Goal: Information Seeking & Learning: Learn about a topic

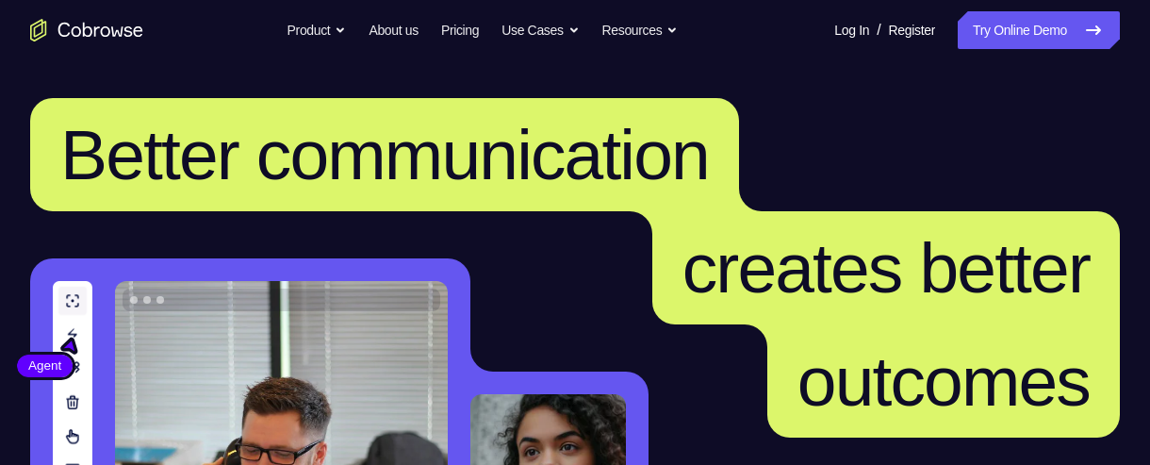
click at [846, 307] on span "creates better" at bounding box center [885, 267] width 407 height 79
click at [511, 285] on h1 "Better communication creates better outcomes" at bounding box center [575, 267] width 1090 height 339
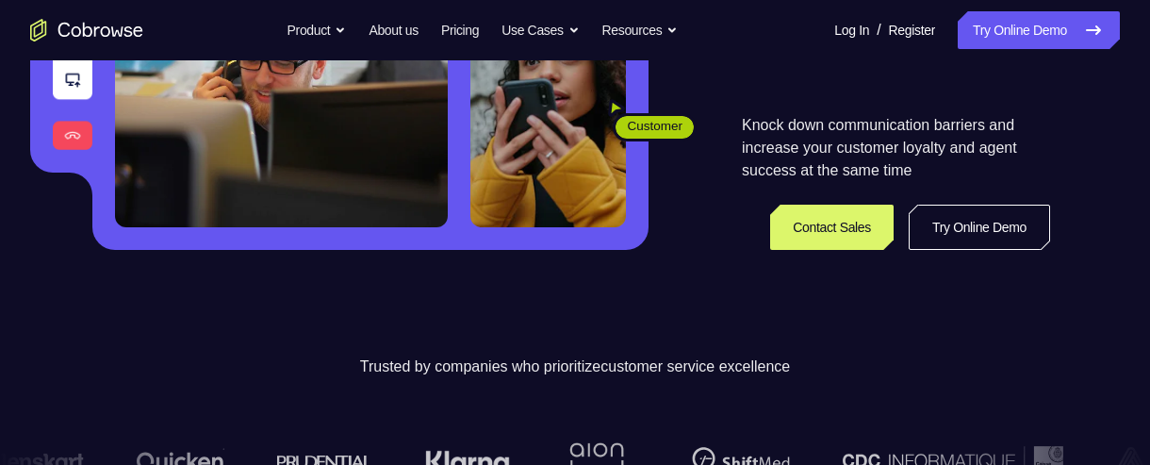
scroll to position [353, 0]
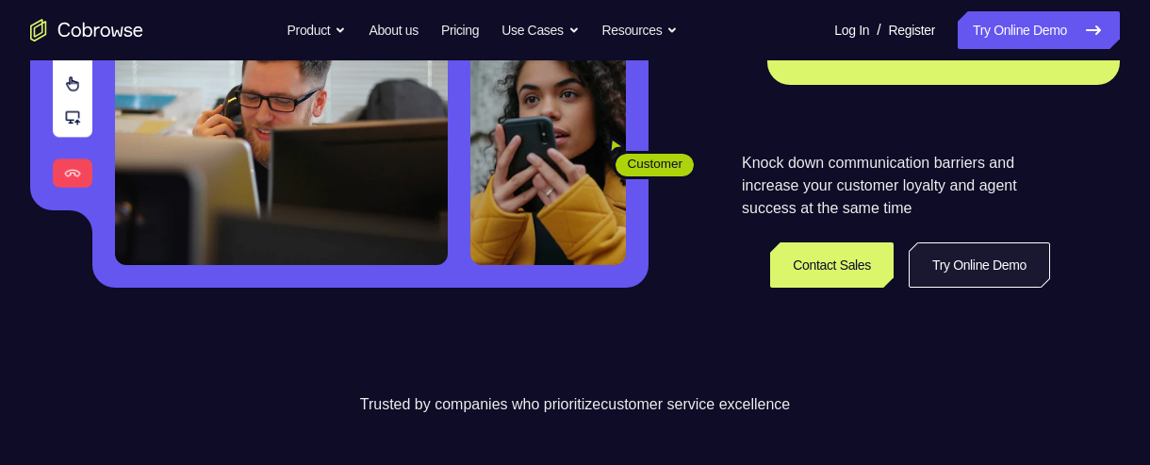
click at [998, 256] on link "Try Online Demo" at bounding box center [979, 264] width 141 height 45
click at [992, 260] on link "Try Online Demo" at bounding box center [979, 264] width 141 height 45
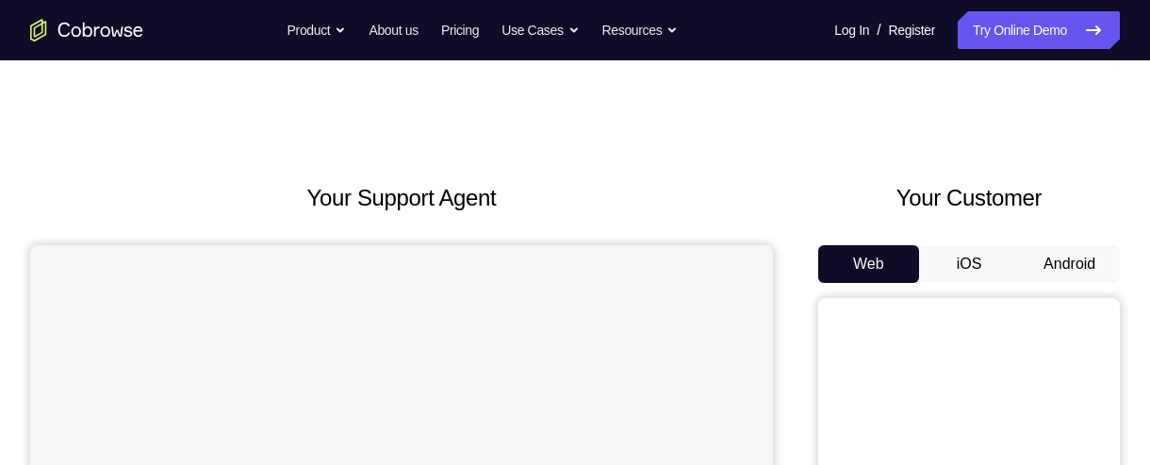
scroll to position [70, 0]
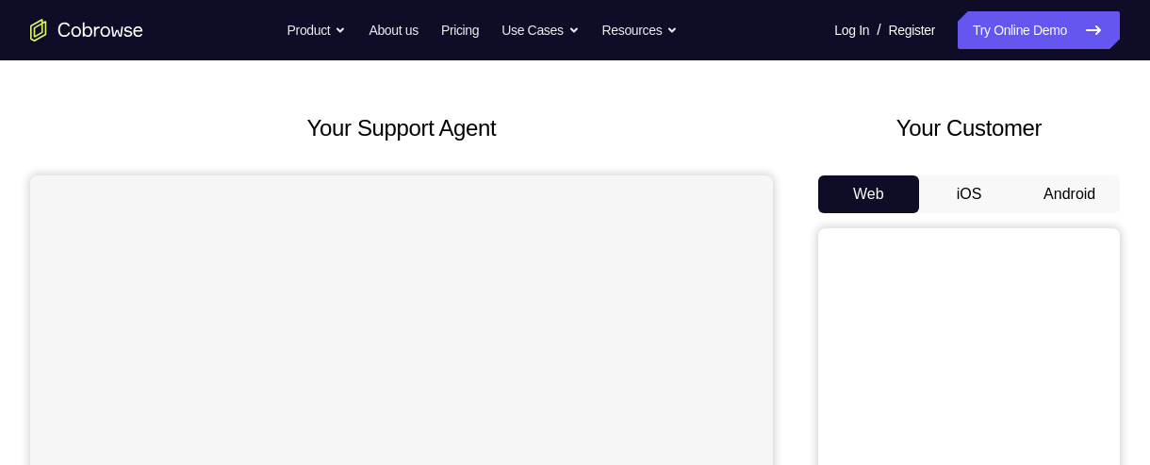
click at [1081, 191] on button "Android" at bounding box center [1069, 194] width 101 height 38
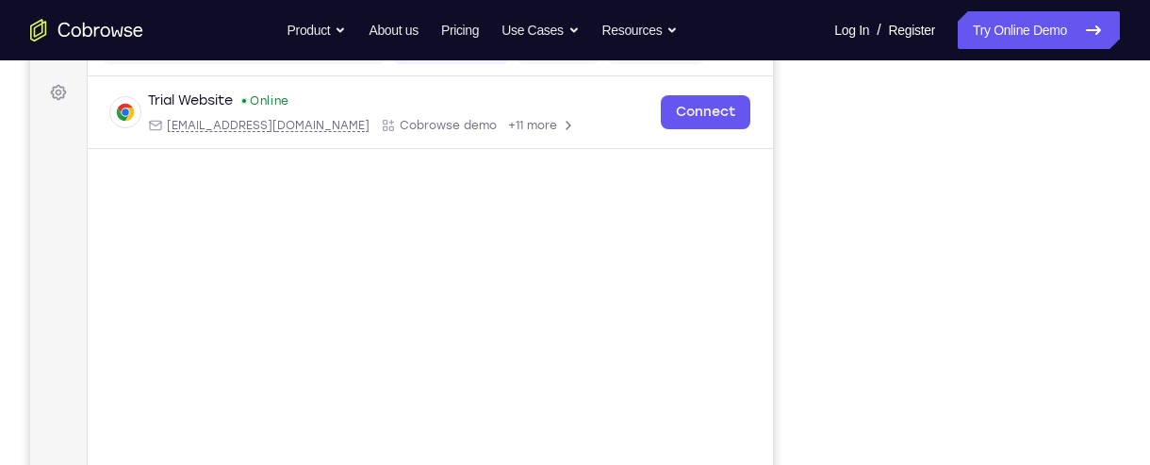
scroll to position [290, 0]
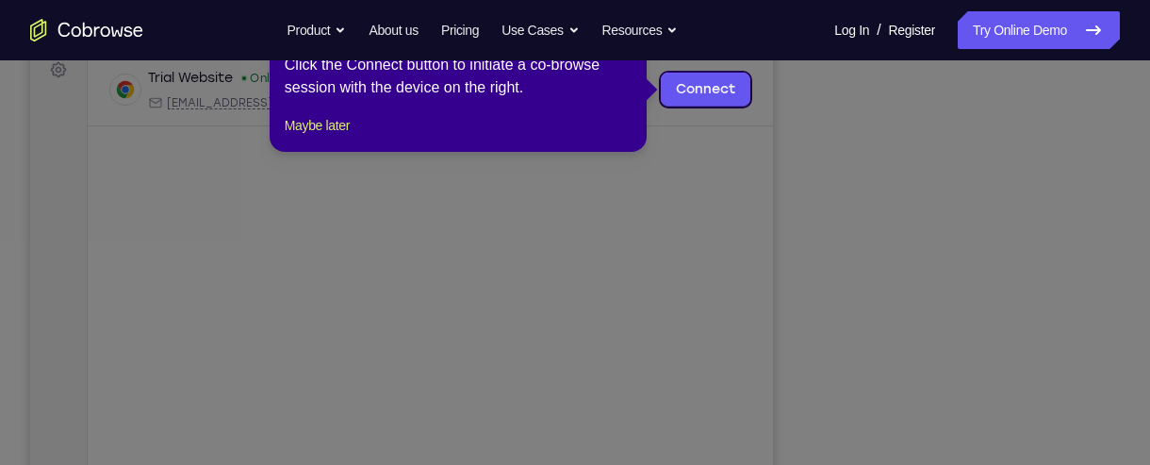
click at [968, 311] on icon at bounding box center [575, 232] width 1150 height 465
click at [889, 230] on icon at bounding box center [575, 232] width 1150 height 465
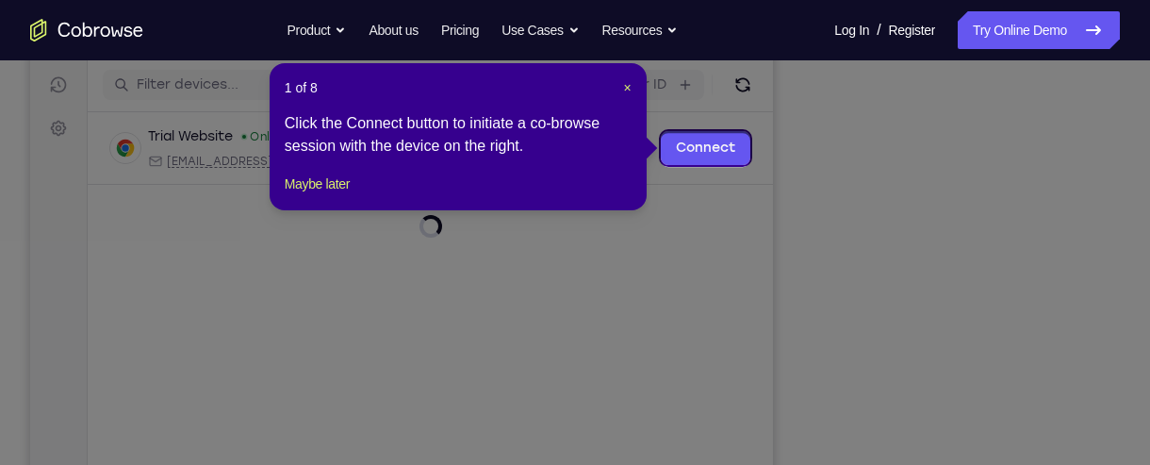
scroll to position [229, 0]
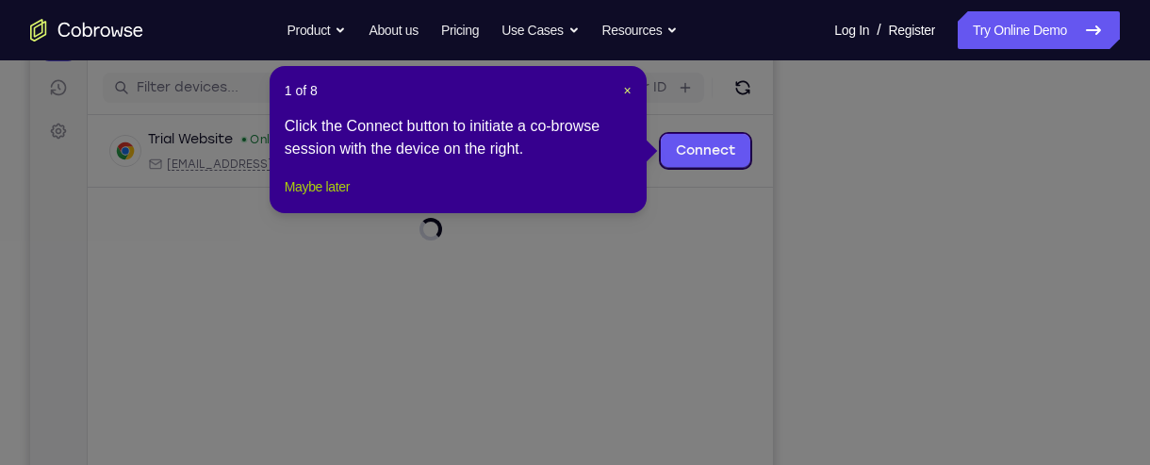
click at [337, 198] on button "Maybe later" at bounding box center [317, 186] width 65 height 23
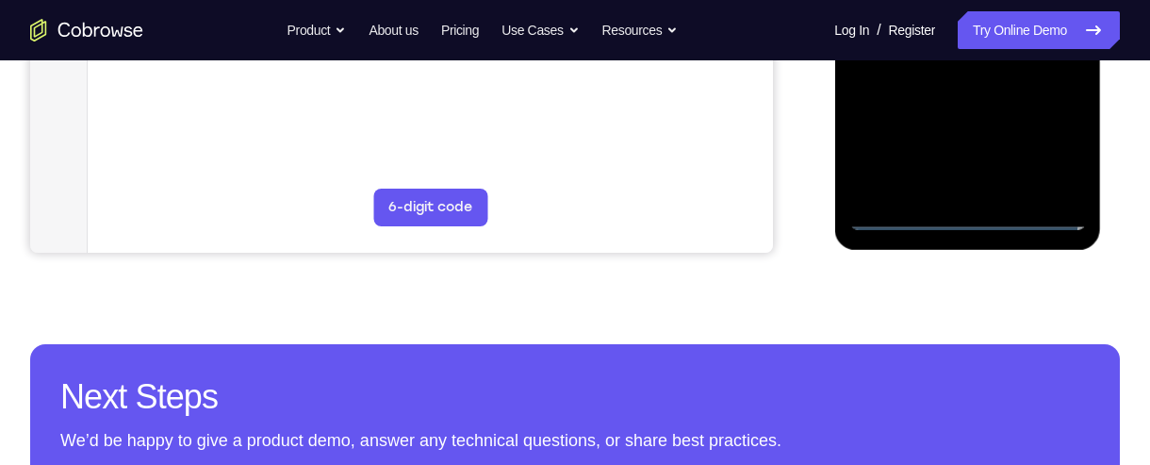
scroll to position [627, 0]
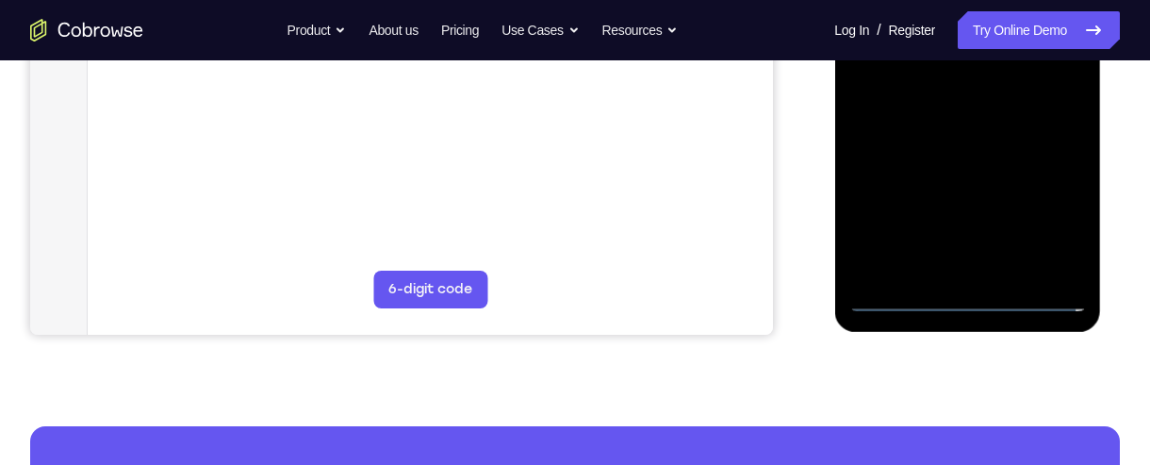
click at [1055, 220] on div at bounding box center [967, 48] width 238 height 528
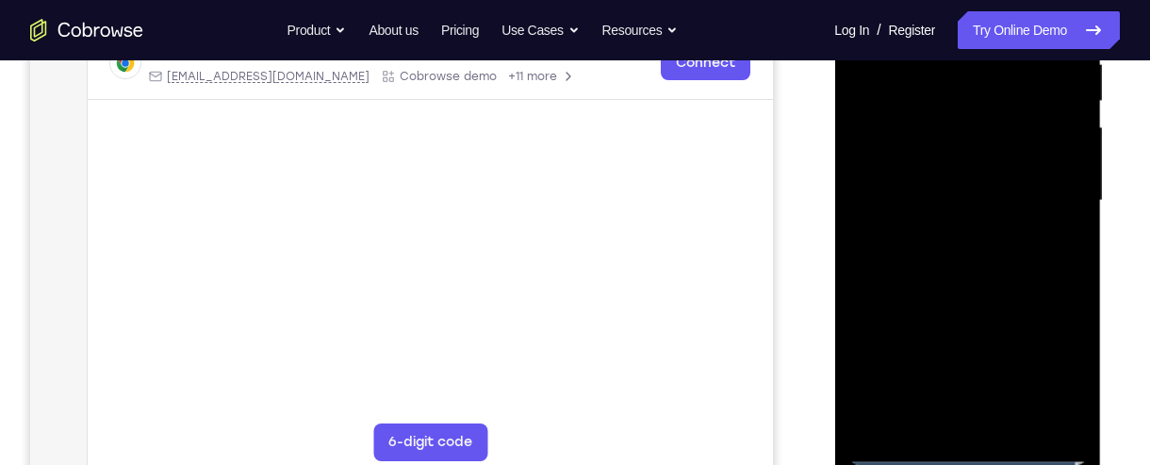
scroll to position [297, 0]
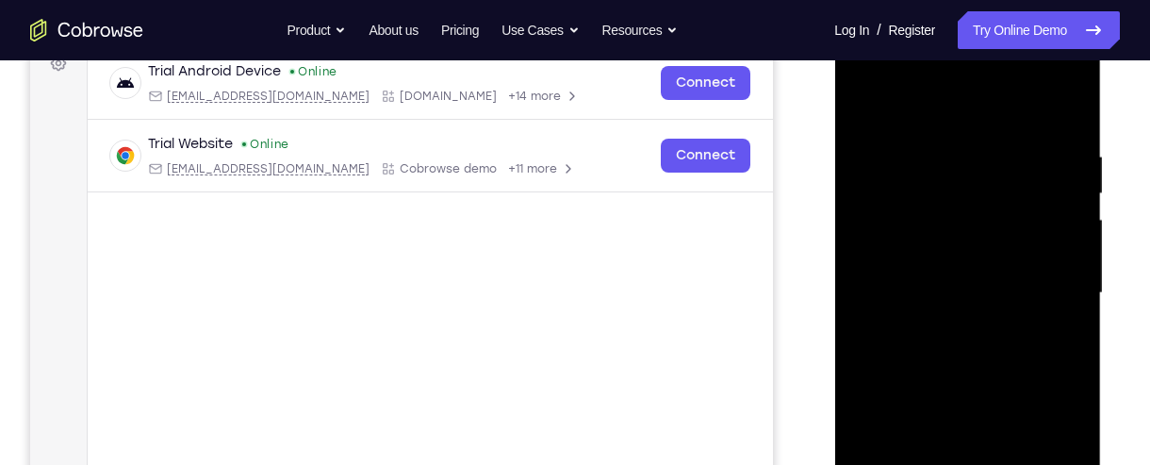
click at [1014, 108] on div at bounding box center [967, 293] width 238 height 528
click at [1042, 288] on div at bounding box center [967, 293] width 238 height 528
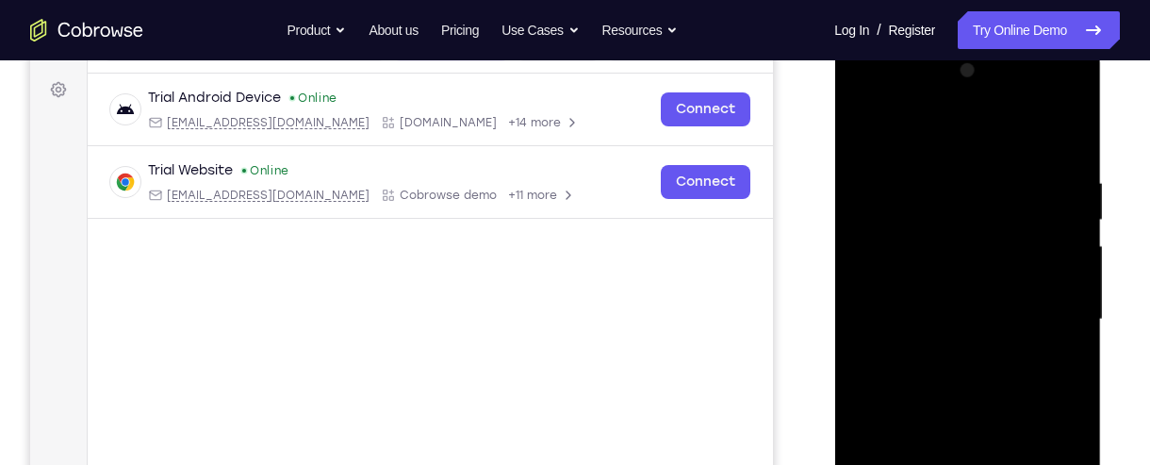
scroll to position [285, 0]
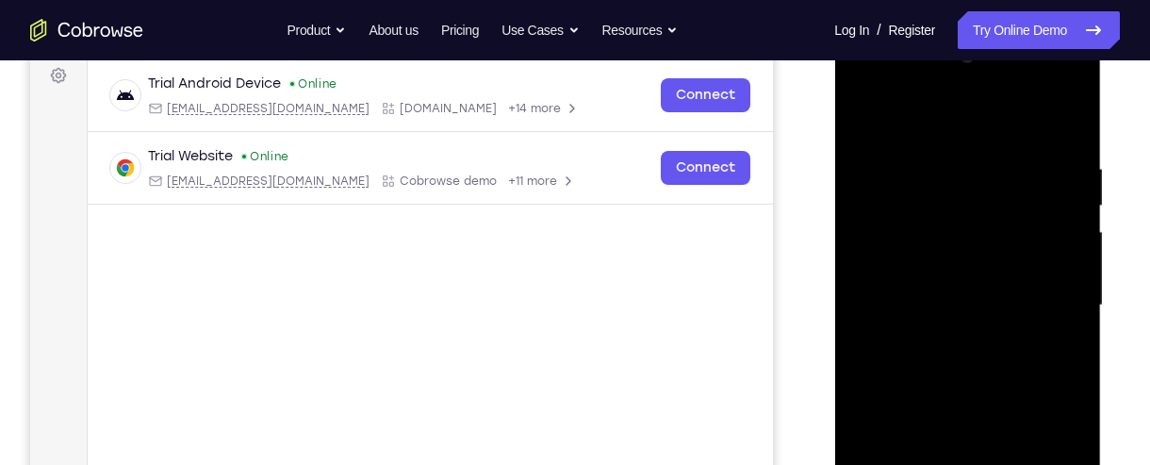
click at [948, 335] on div at bounding box center [967, 305] width 238 height 528
click at [991, 284] on div at bounding box center [967, 305] width 238 height 528
click at [992, 271] on div at bounding box center [967, 305] width 238 height 528
click at [1027, 301] on div at bounding box center [967, 305] width 238 height 528
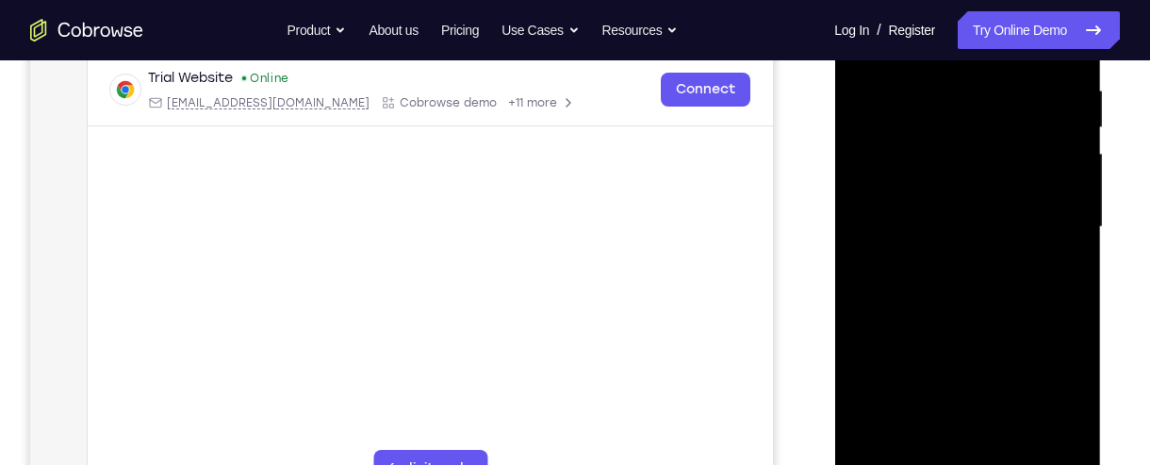
scroll to position [362, 0]
click at [1029, 307] on div at bounding box center [967, 228] width 238 height 528
click at [1083, 250] on div at bounding box center [967, 228] width 238 height 528
click at [1077, 254] on div at bounding box center [967, 228] width 238 height 528
click at [1081, 254] on div at bounding box center [967, 228] width 238 height 528
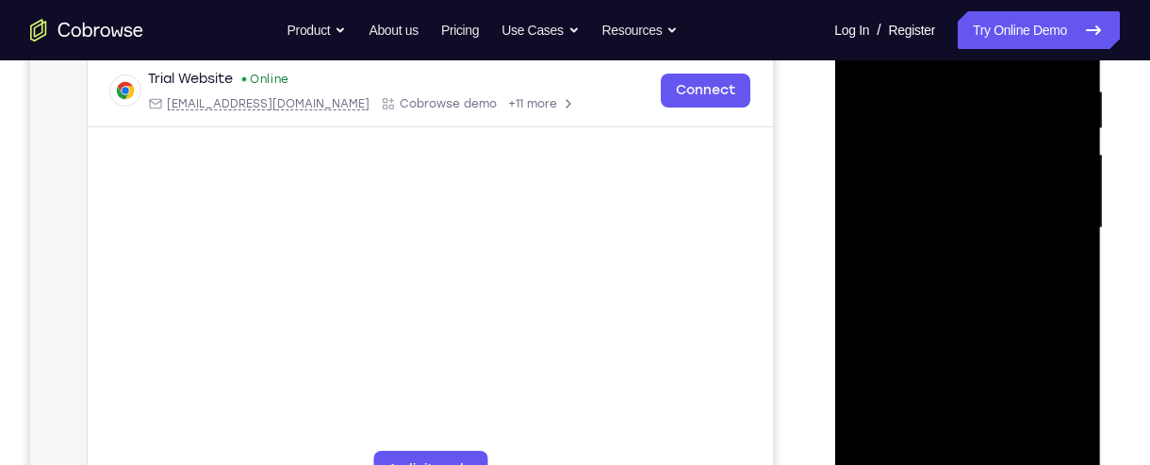
click at [1032, 201] on div at bounding box center [967, 228] width 238 height 528
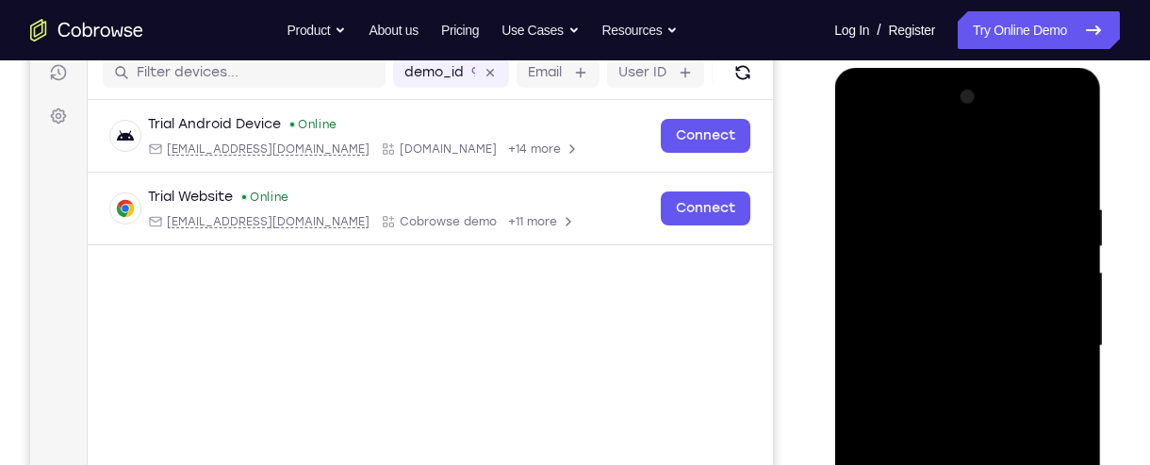
scroll to position [245, 0]
click at [944, 195] on div at bounding box center [967, 345] width 238 height 528
click at [947, 194] on div at bounding box center [967, 345] width 238 height 528
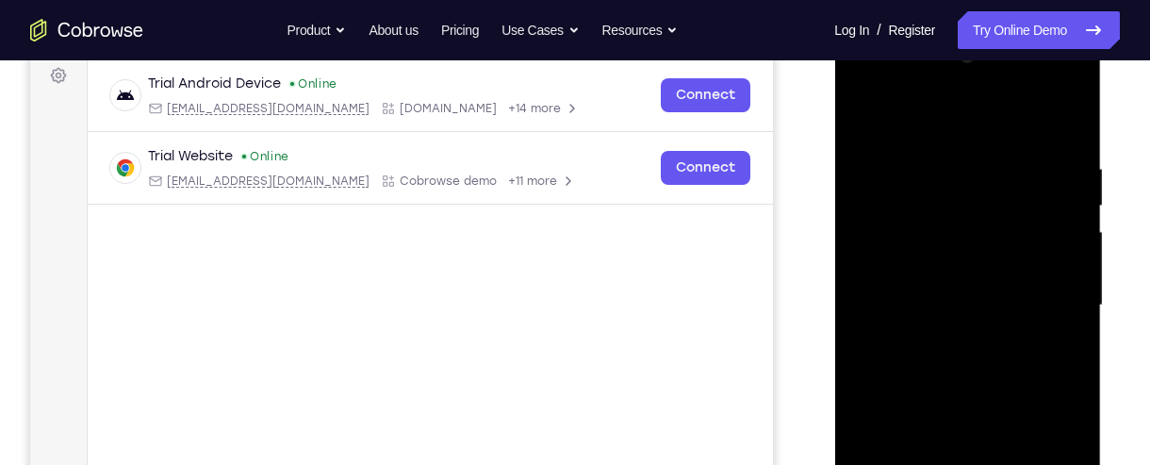
scroll to position [288, 0]
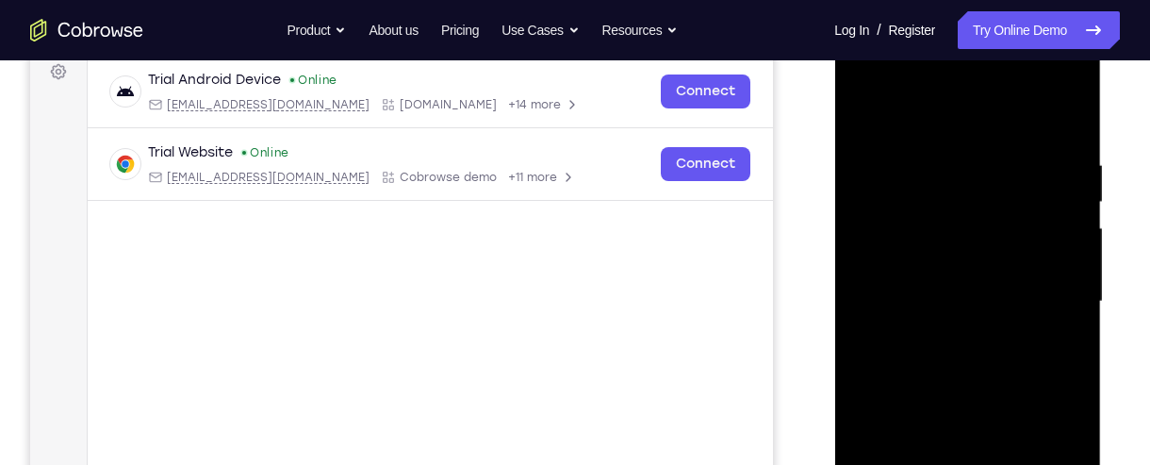
click at [1050, 286] on div at bounding box center [967, 302] width 238 height 528
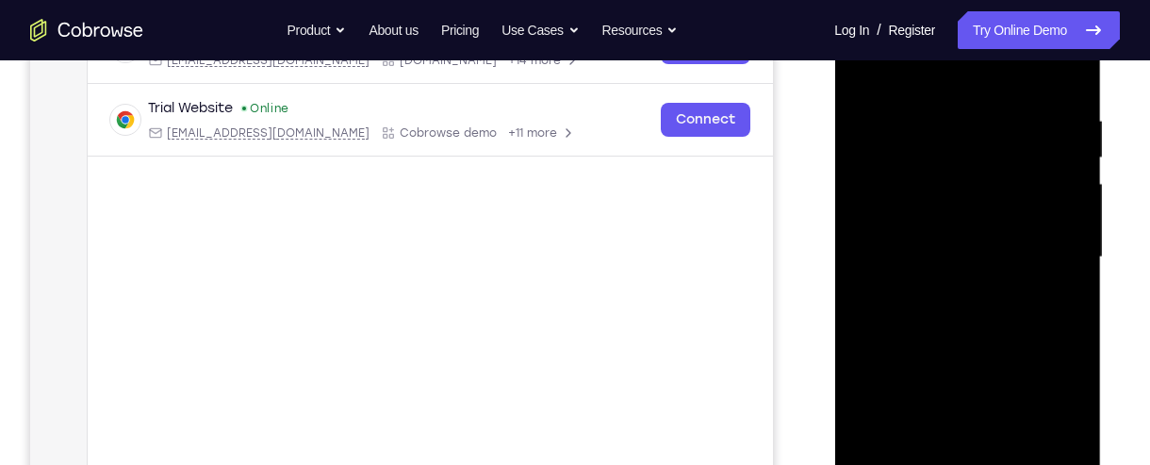
scroll to position [334, 0]
click at [1057, 286] on div at bounding box center [967, 256] width 238 height 528
click at [1064, 314] on div at bounding box center [967, 256] width 238 height 528
click at [1053, 306] on div at bounding box center [967, 256] width 238 height 528
click at [1051, 297] on div at bounding box center [967, 256] width 238 height 528
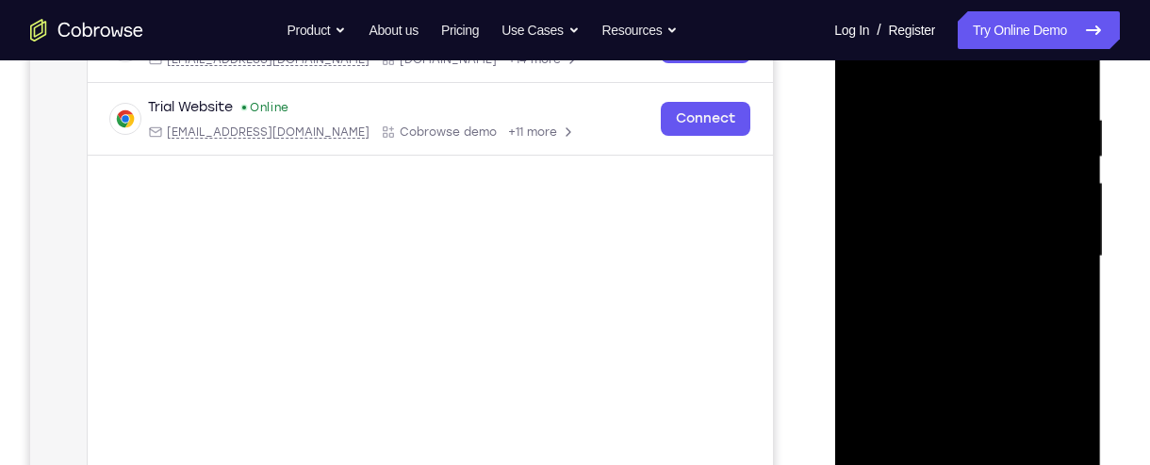
click at [1061, 285] on div at bounding box center [967, 256] width 238 height 528
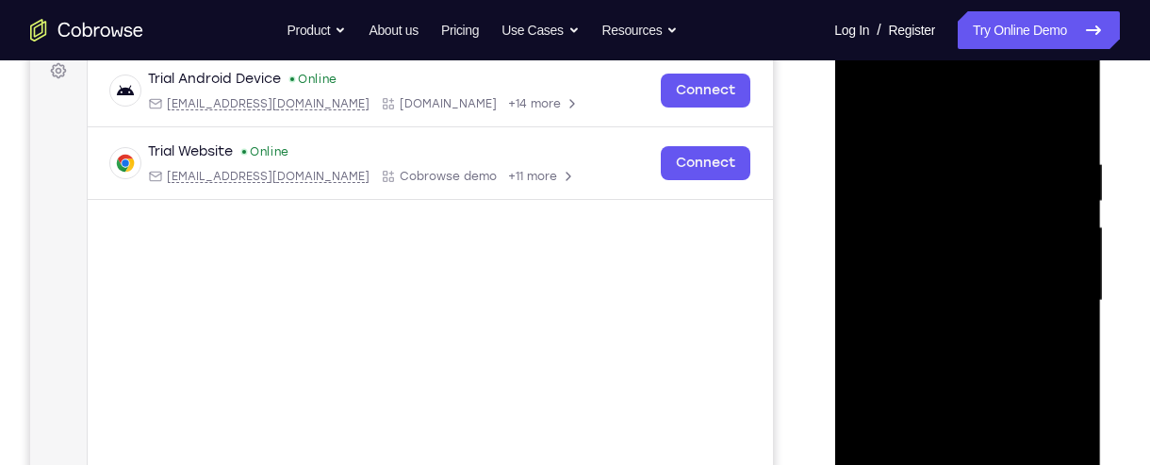
scroll to position [287, 0]
click at [1062, 127] on div at bounding box center [967, 303] width 238 height 528
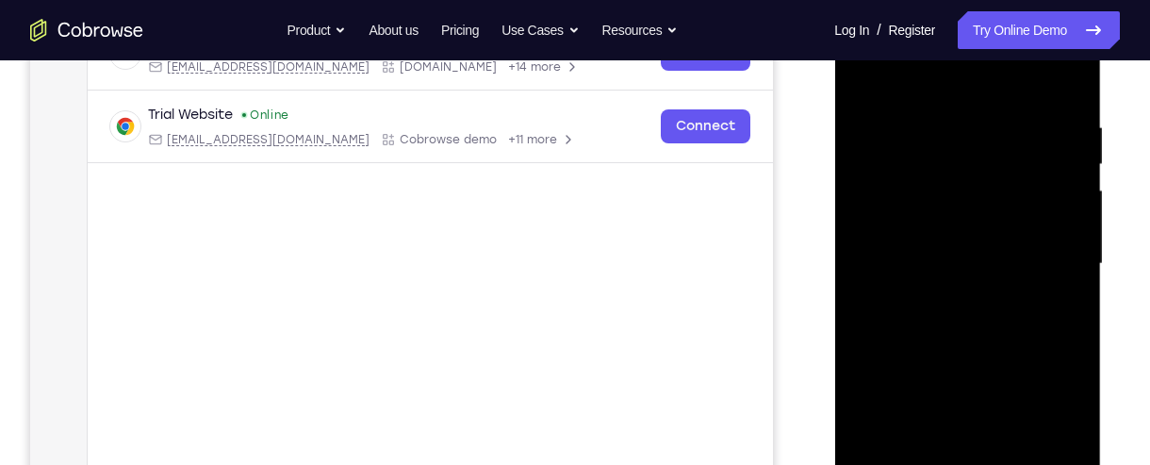
scroll to position [325, 0]
click at [1074, 77] on div at bounding box center [967, 265] width 238 height 528
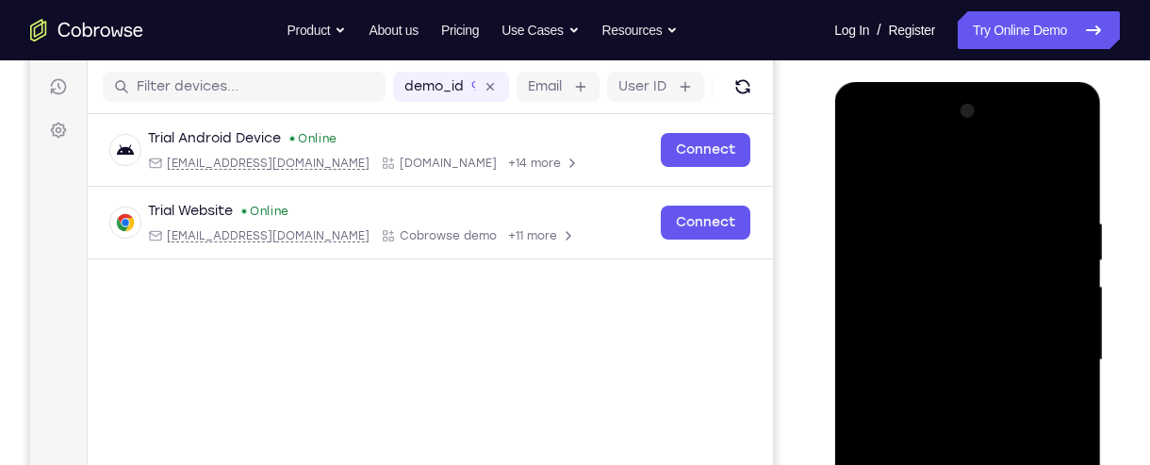
scroll to position [222, 0]
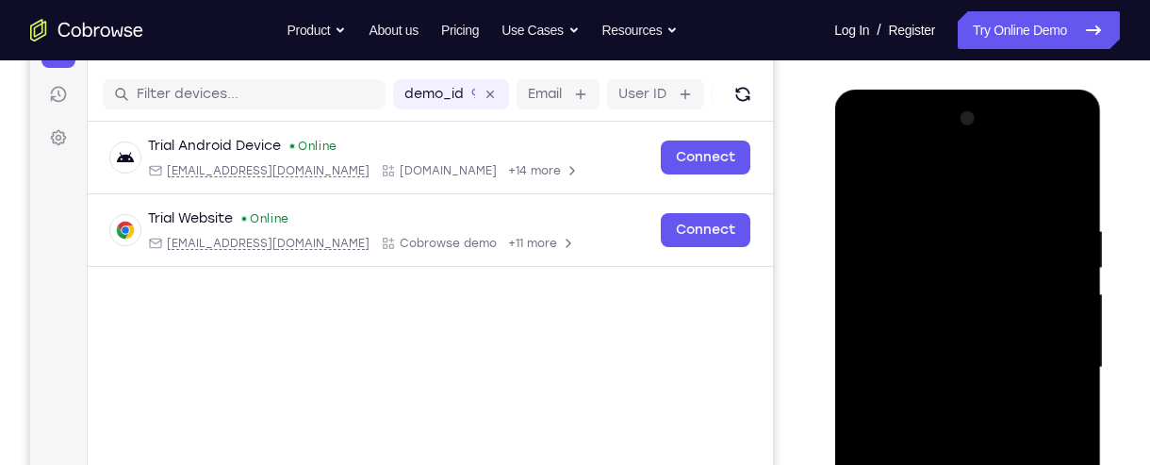
click at [866, 177] on div at bounding box center [967, 368] width 238 height 528
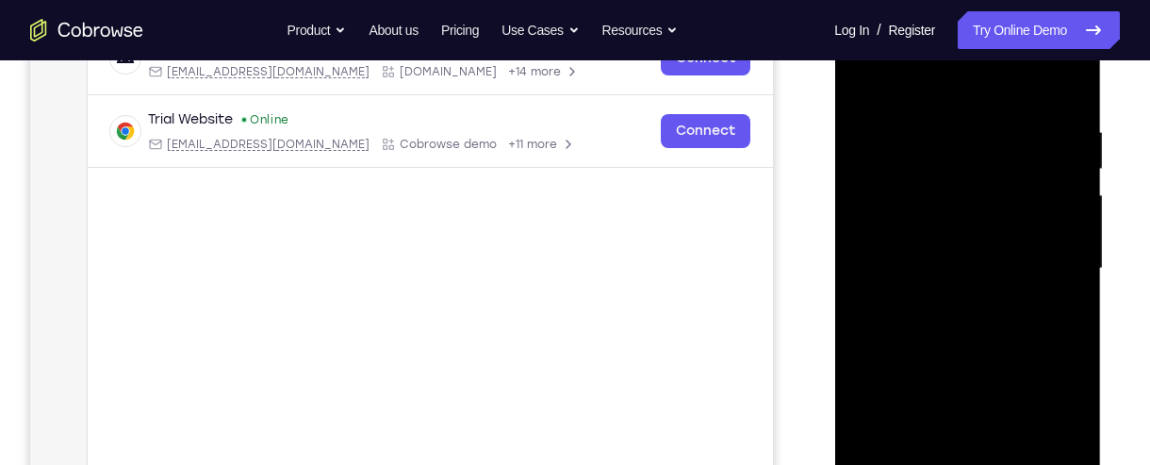
scroll to position [482, 0]
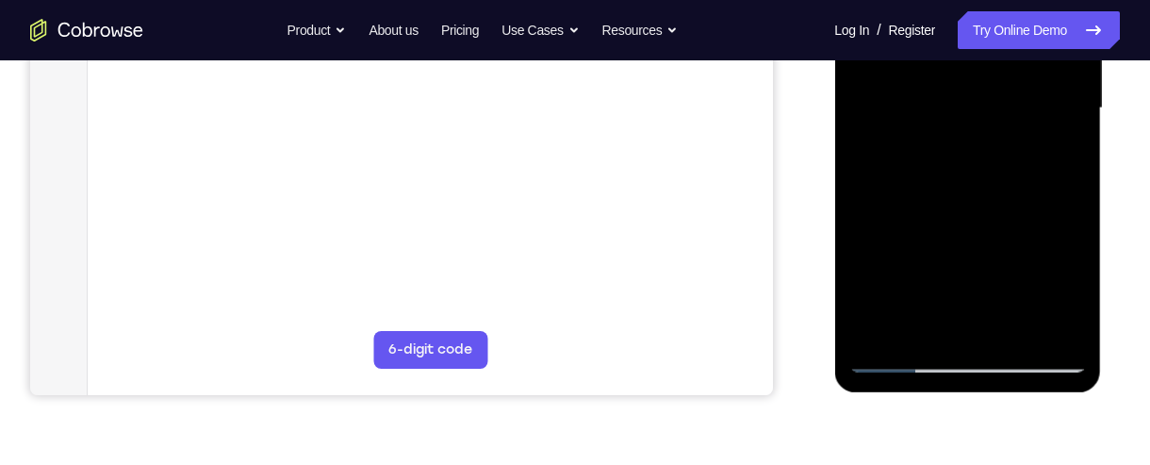
click at [925, 335] on div at bounding box center [967, 108] width 238 height 528
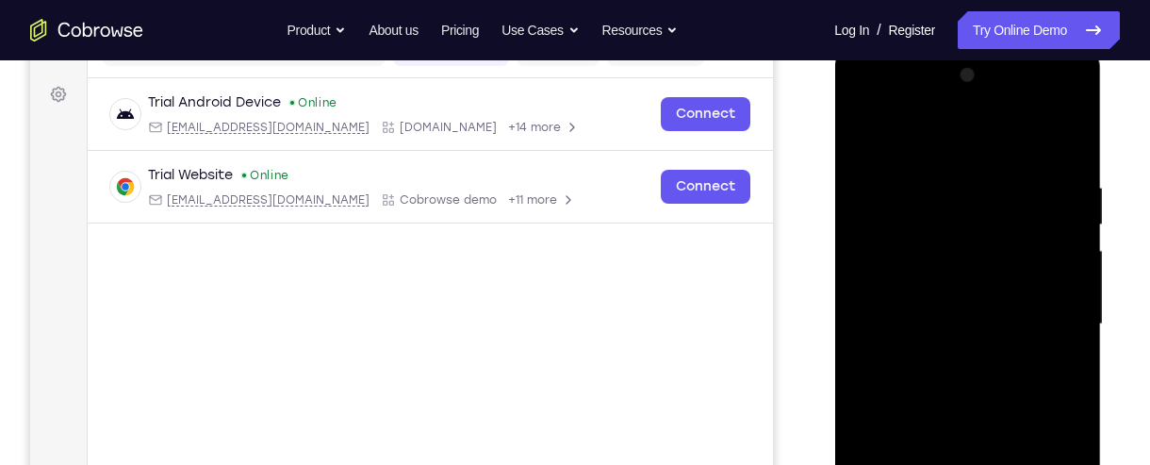
scroll to position [264, 0]
click at [1015, 144] on div at bounding box center [967, 326] width 238 height 528
click at [1014, 137] on div at bounding box center [967, 326] width 238 height 528
click at [954, 189] on div at bounding box center [967, 326] width 238 height 528
click at [975, 205] on div at bounding box center [967, 326] width 238 height 528
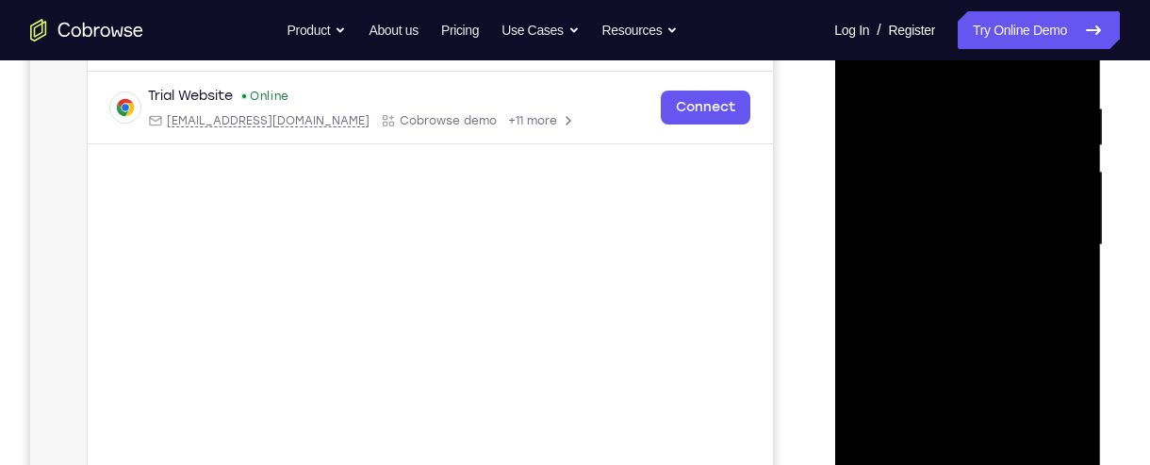
scroll to position [413, 0]
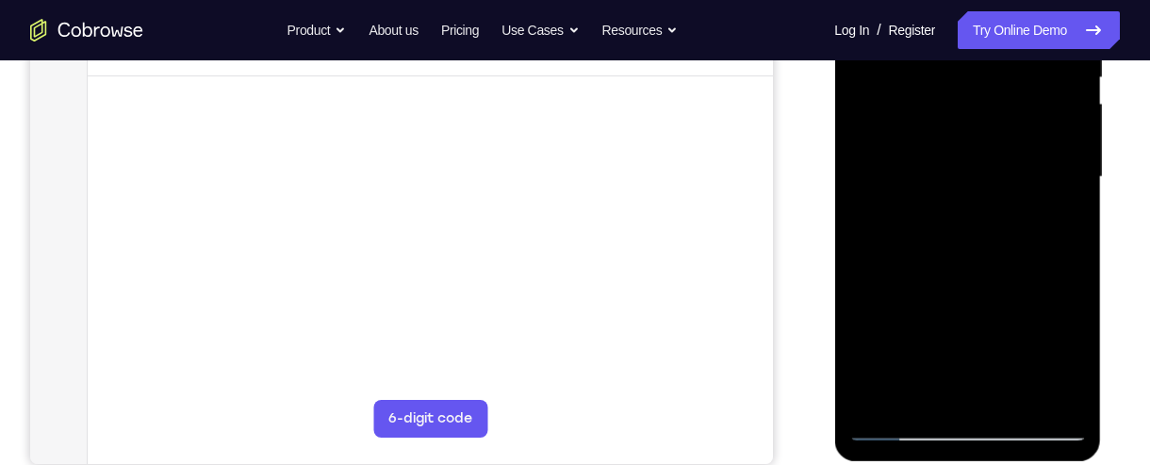
click at [883, 402] on div at bounding box center [967, 177] width 238 height 528
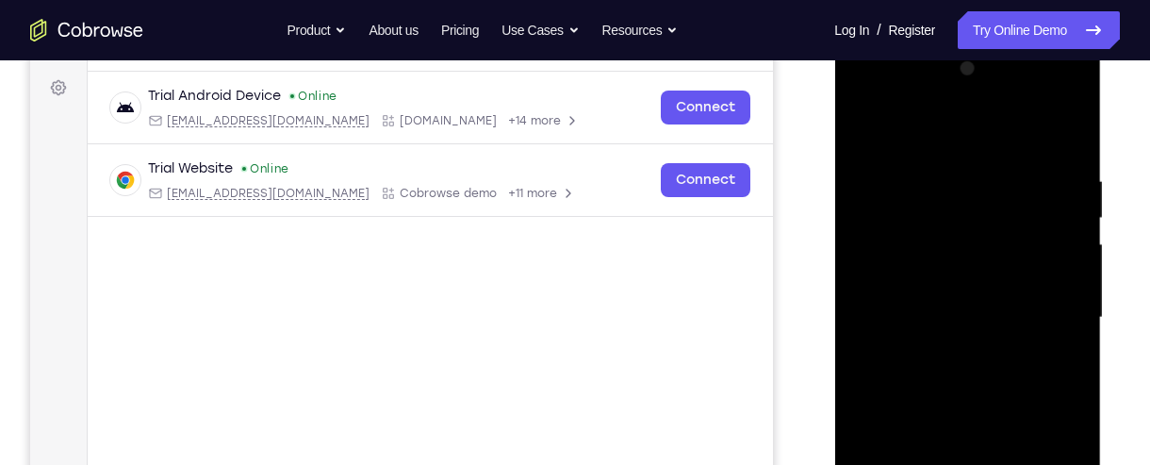
scroll to position [271, 0]
click at [958, 191] on div at bounding box center [967, 319] width 238 height 528
click at [858, 126] on div at bounding box center [967, 319] width 238 height 528
click at [967, 218] on div at bounding box center [967, 319] width 238 height 528
click at [966, 190] on div at bounding box center [967, 319] width 238 height 528
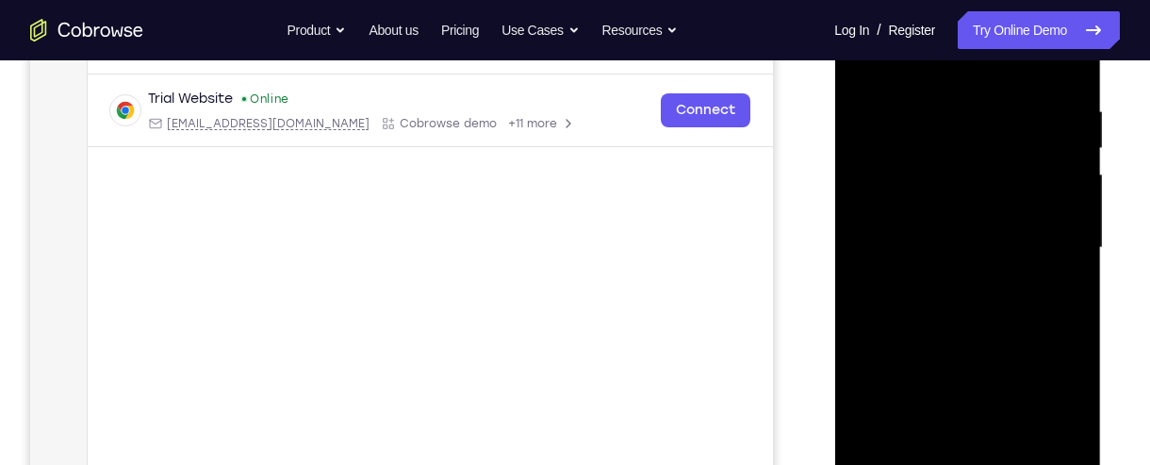
scroll to position [363, 0]
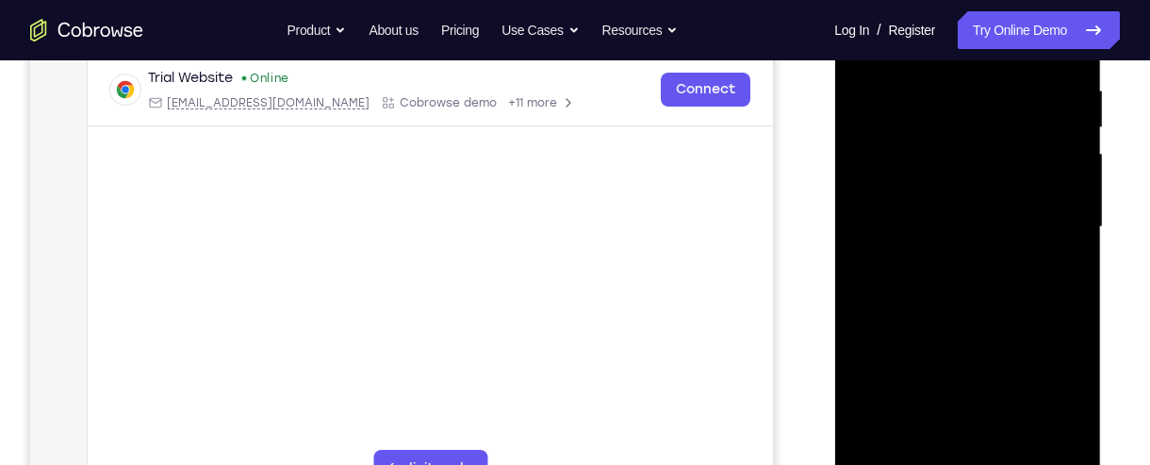
click at [901, 450] on div at bounding box center [967, 227] width 238 height 528
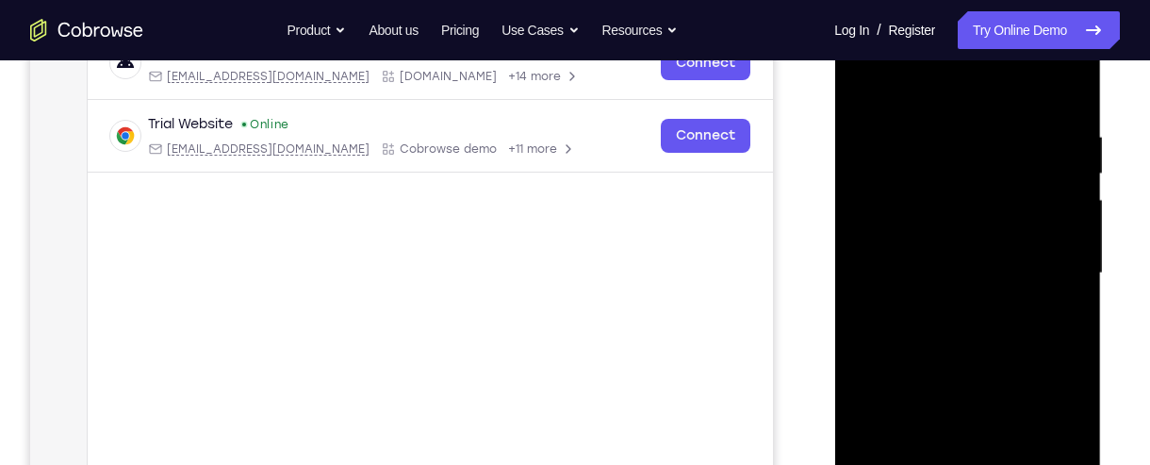
scroll to position [314, 0]
click at [967, 147] on div at bounding box center [967, 276] width 238 height 528
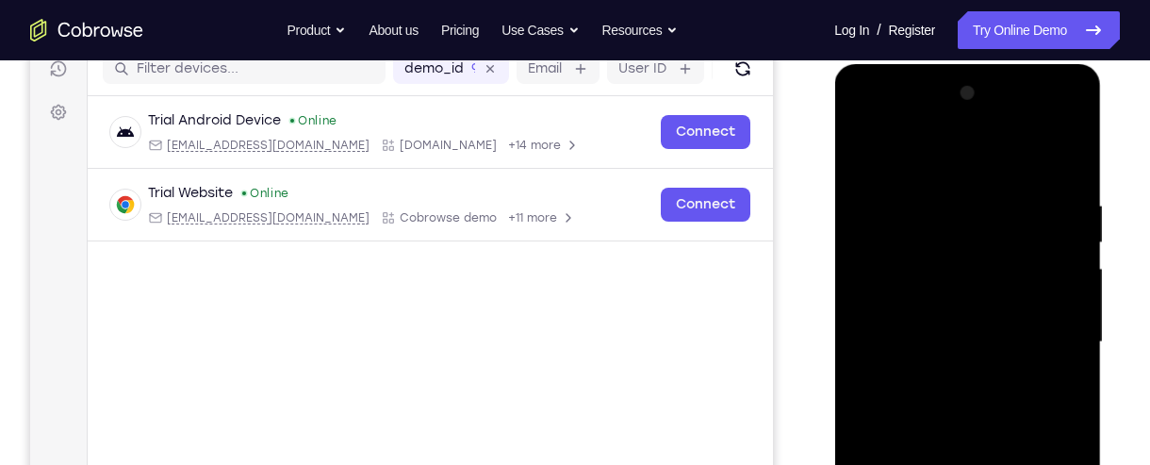
click at [863, 155] on div at bounding box center [967, 342] width 238 height 528
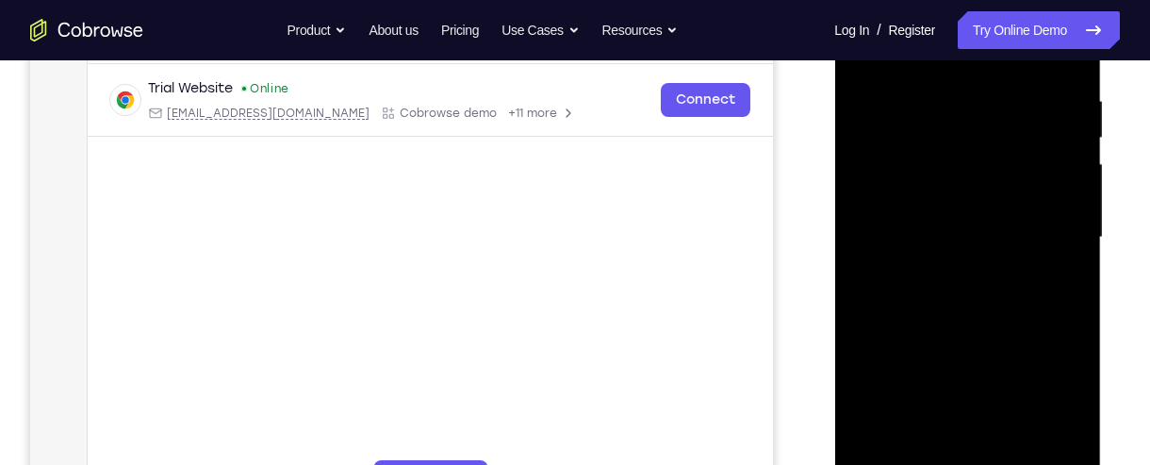
scroll to position [370, 0]
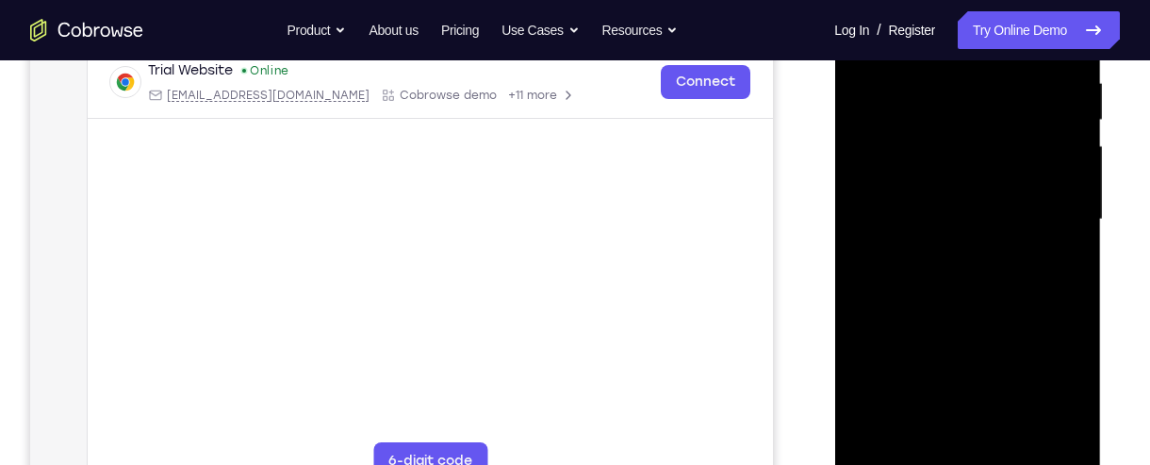
click at [1024, 284] on div at bounding box center [967, 220] width 238 height 528
click at [1026, 322] on div at bounding box center [967, 220] width 238 height 528
click at [992, 323] on div at bounding box center [967, 220] width 238 height 528
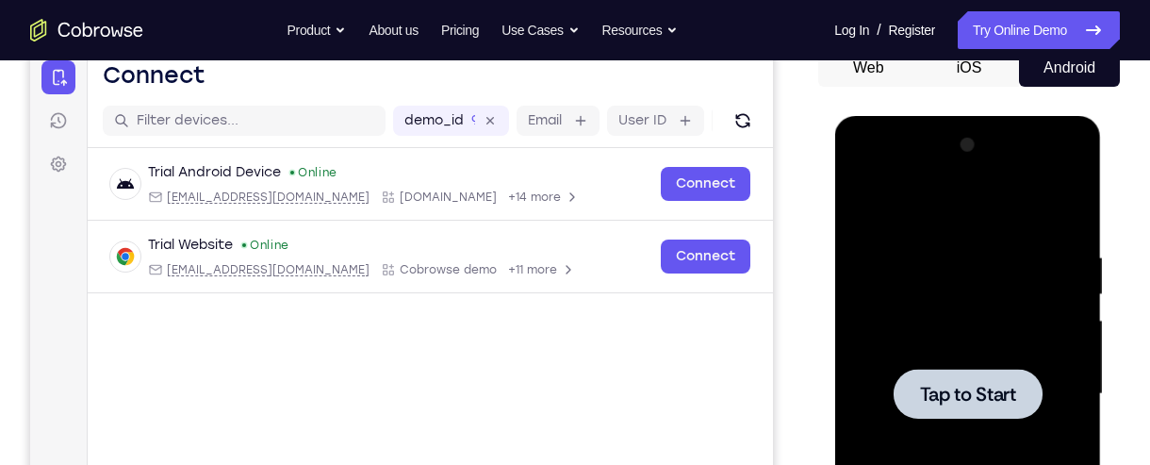
scroll to position [200, 0]
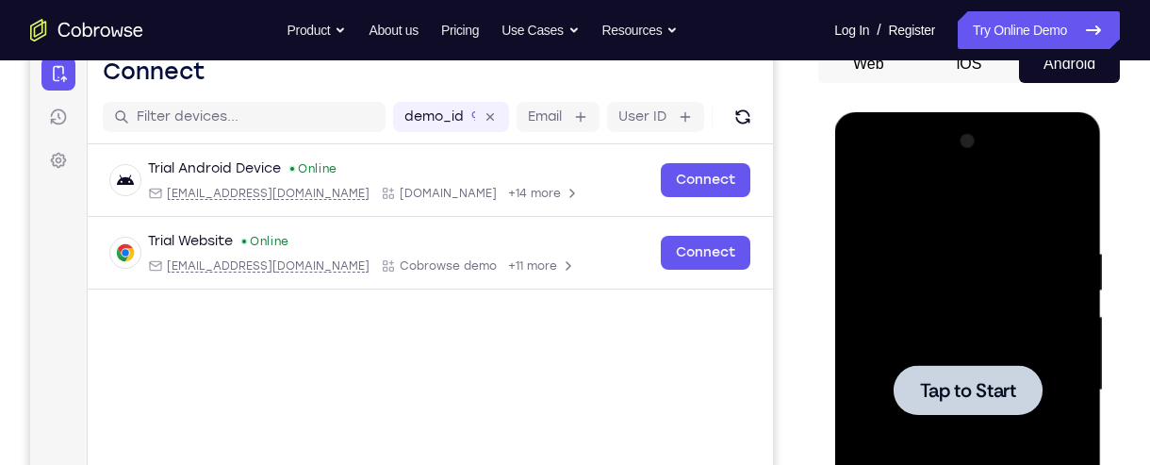
click at [937, 396] on span "Tap to Start" at bounding box center [967, 390] width 96 height 19
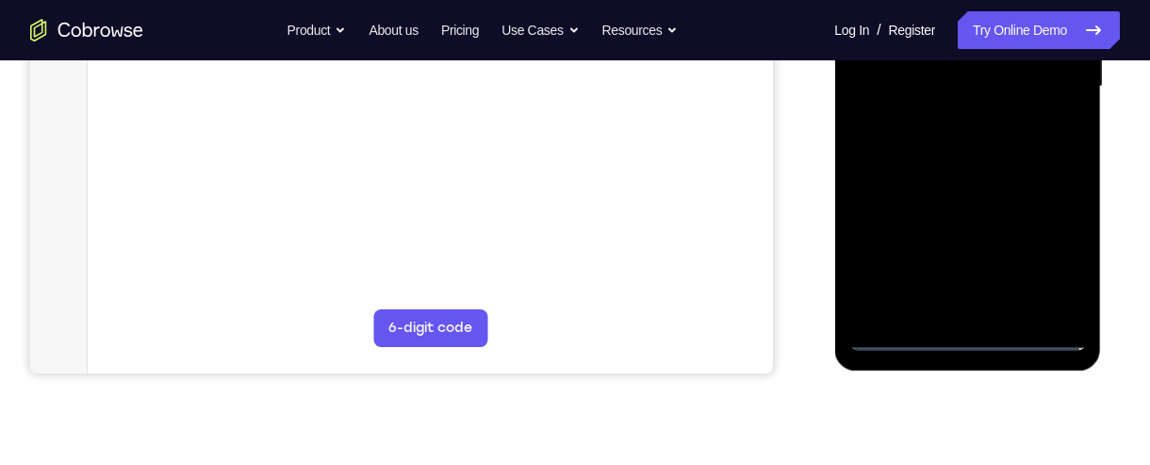
scroll to position [491, 0]
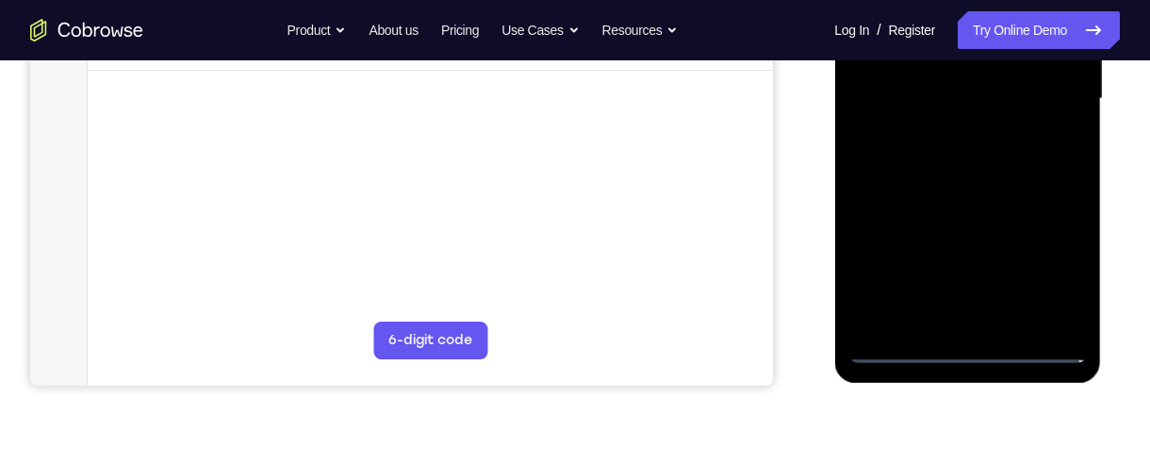
click at [969, 356] on div at bounding box center [967, 99] width 238 height 528
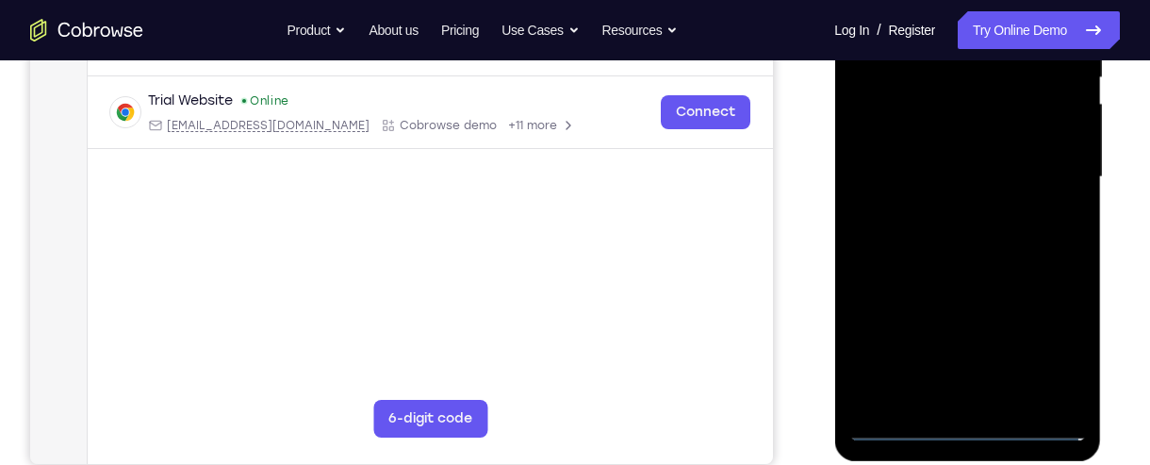
scroll to position [411, 0]
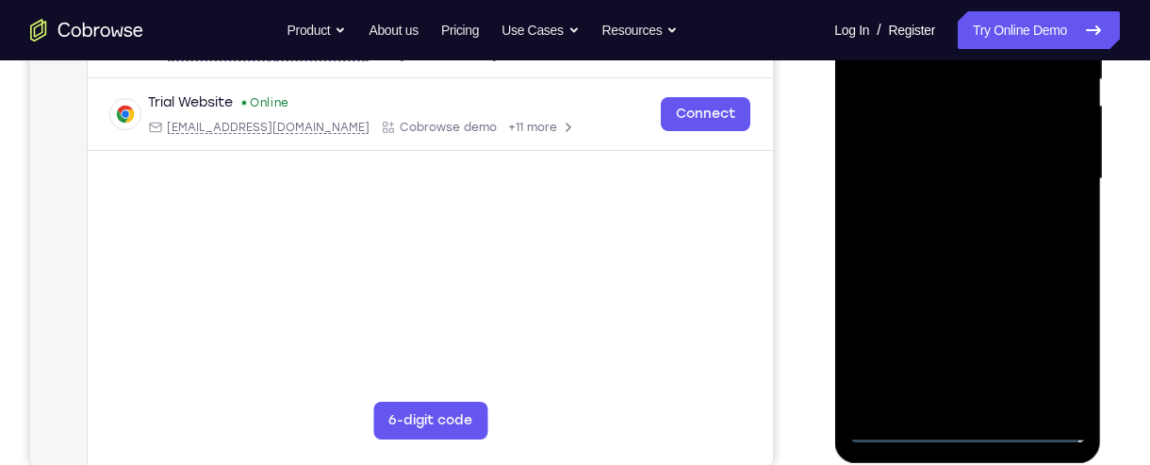
click at [1056, 347] on div at bounding box center [967, 179] width 238 height 528
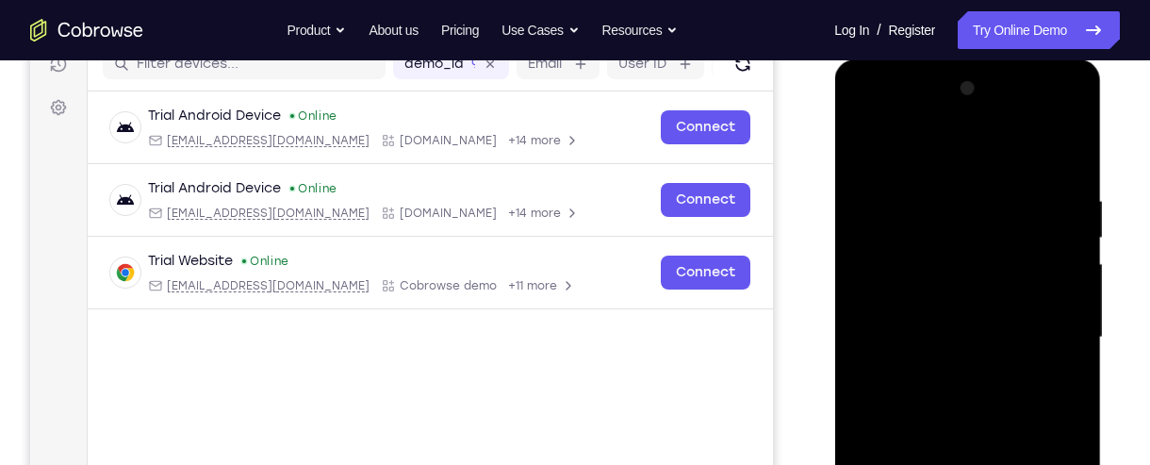
scroll to position [220, 0]
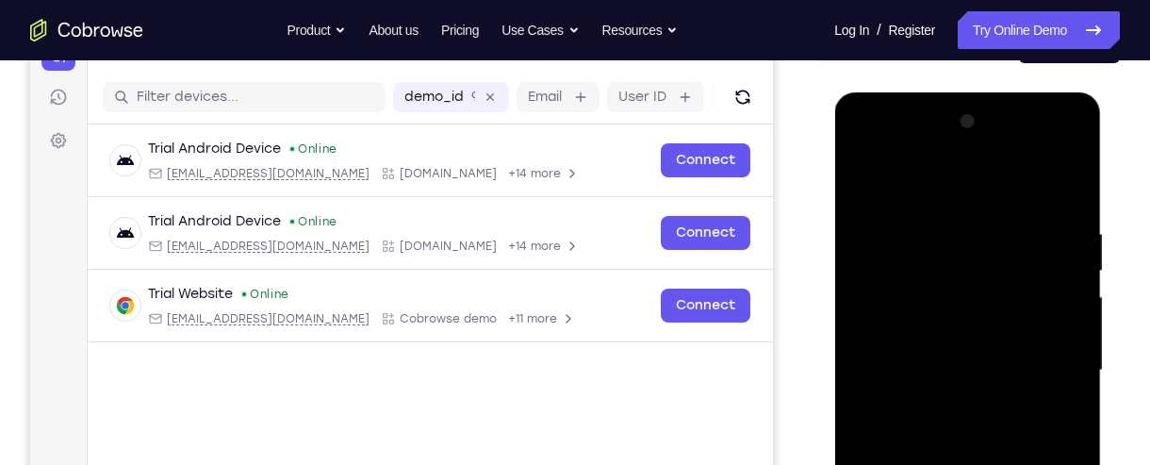
click at [993, 190] on div at bounding box center [967, 371] width 238 height 528
click at [1049, 353] on div at bounding box center [967, 371] width 238 height 528
click at [947, 402] on div at bounding box center [967, 371] width 238 height 528
click at [999, 362] on div at bounding box center [967, 371] width 238 height 528
click at [1009, 344] on div at bounding box center [967, 371] width 238 height 528
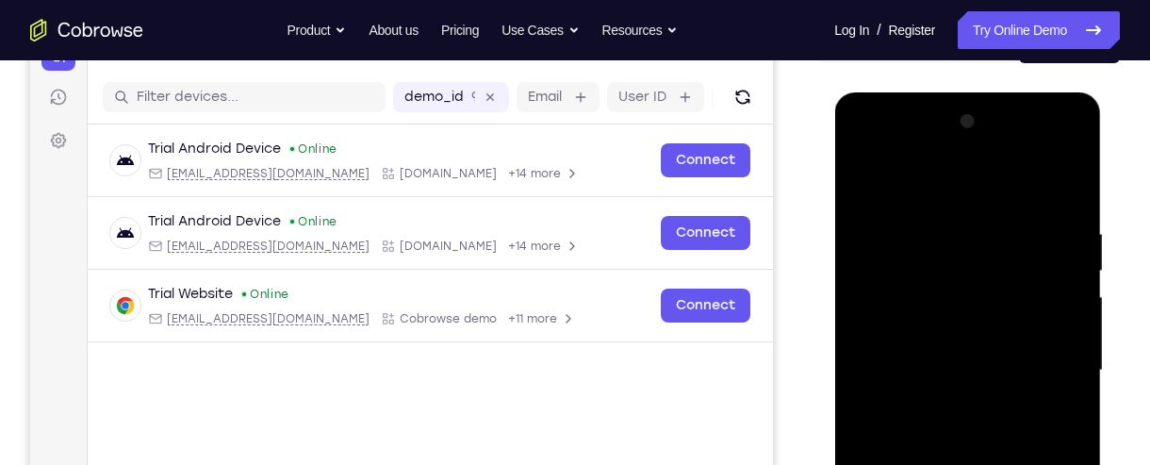
click at [1014, 355] on div at bounding box center [967, 371] width 238 height 528
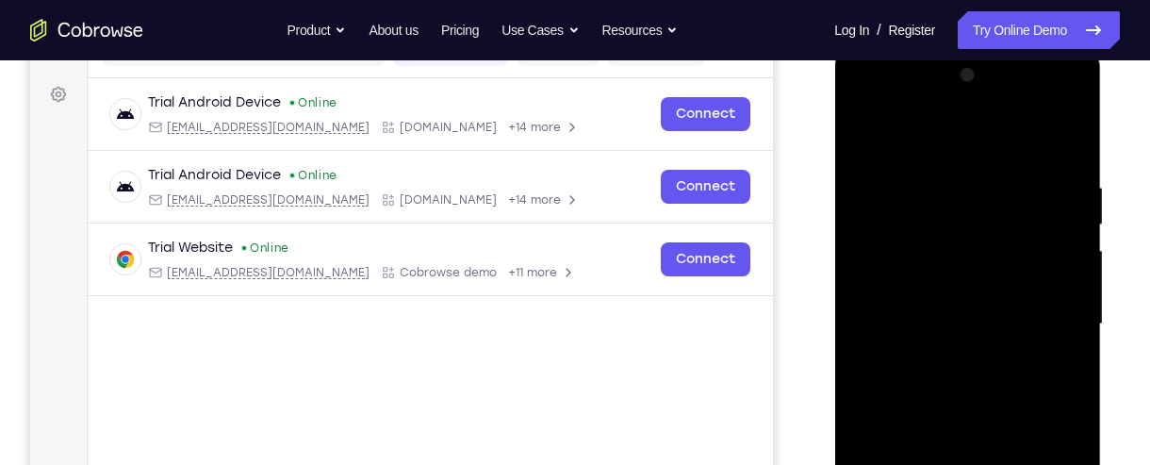
scroll to position [267, 0]
click at [976, 324] on div at bounding box center [967, 323] width 238 height 528
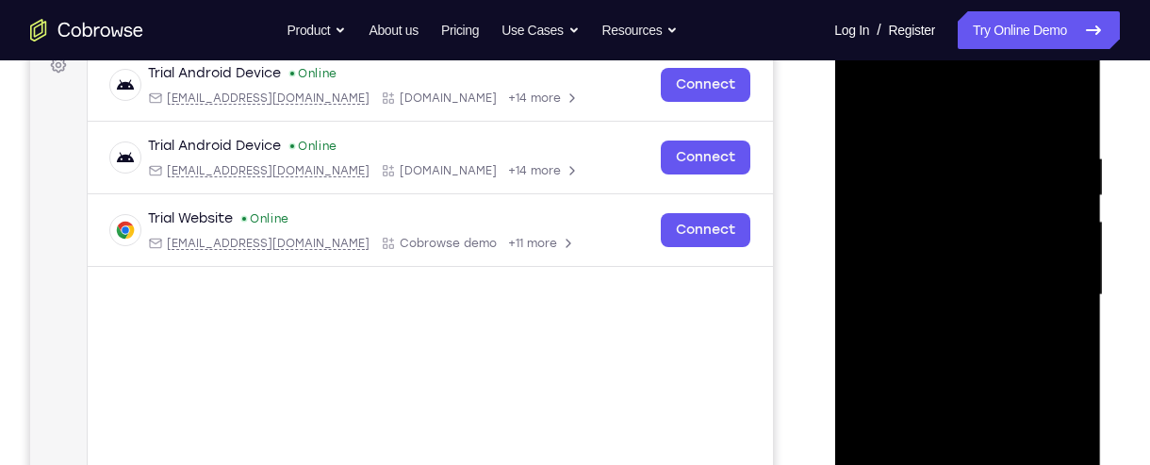
scroll to position [299, 0]
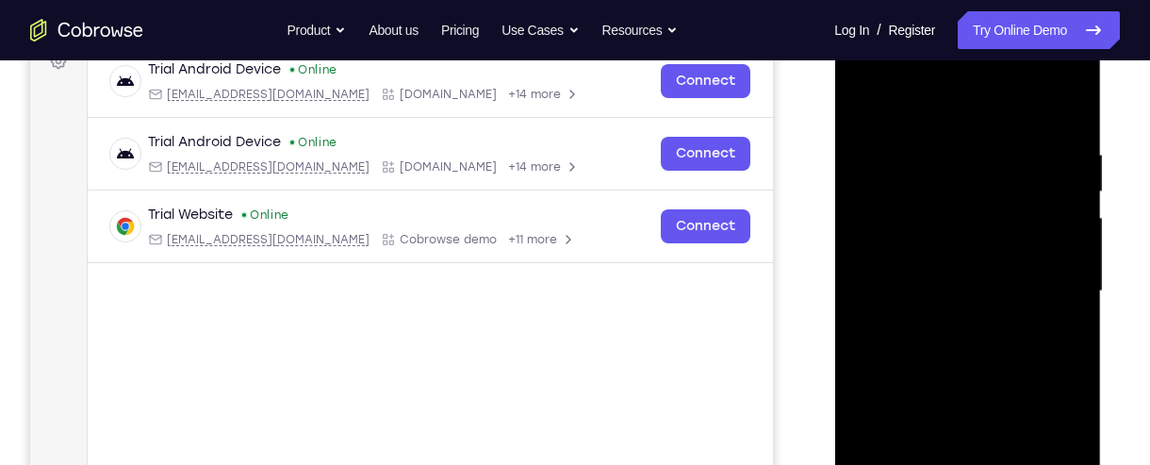
click at [993, 348] on div at bounding box center [967, 291] width 238 height 528
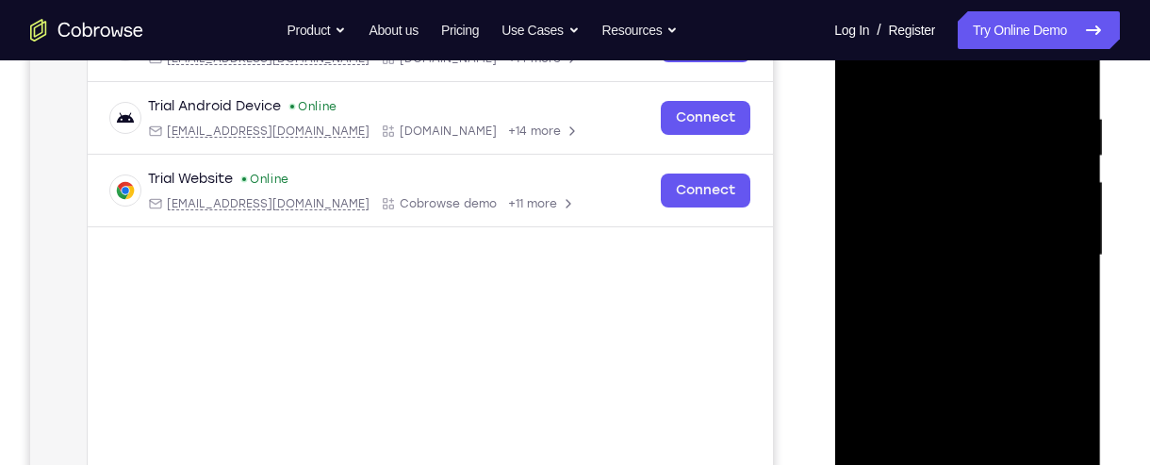
scroll to position [336, 0]
click at [1016, 333] on div at bounding box center [967, 255] width 238 height 528
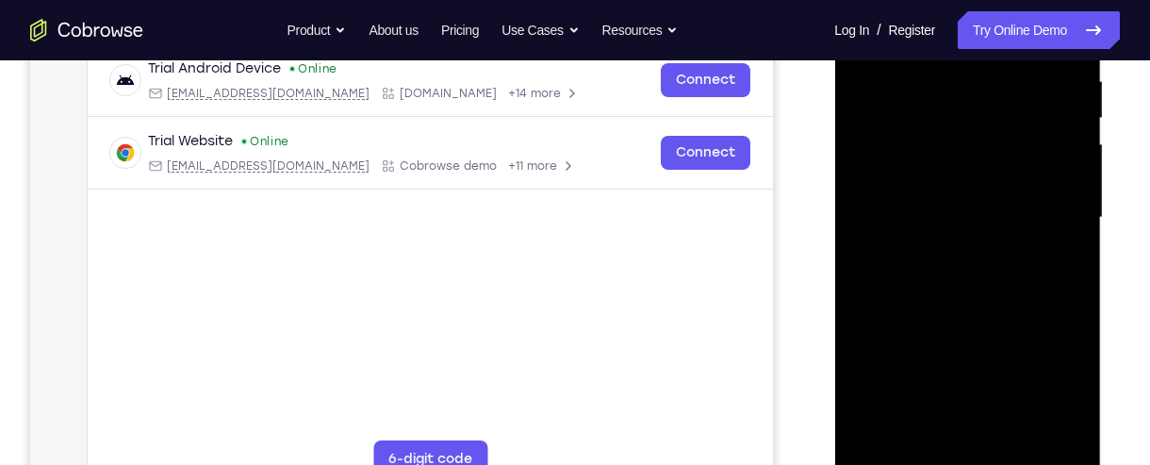
scroll to position [373, 0]
click at [1074, 288] on div at bounding box center [967, 217] width 238 height 528
click at [1014, 436] on div at bounding box center [967, 217] width 238 height 528
click at [1021, 313] on div at bounding box center [967, 217] width 238 height 528
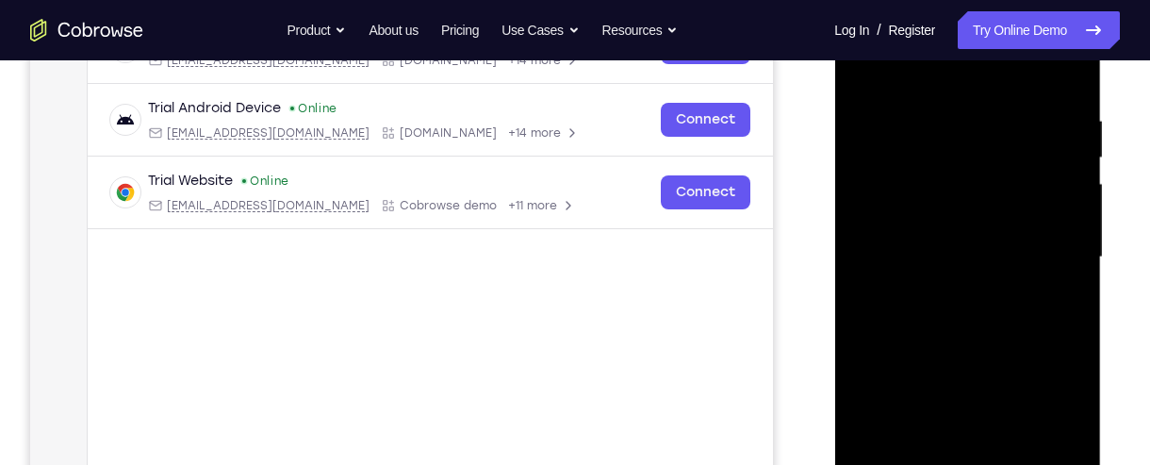
scroll to position [330, 0]
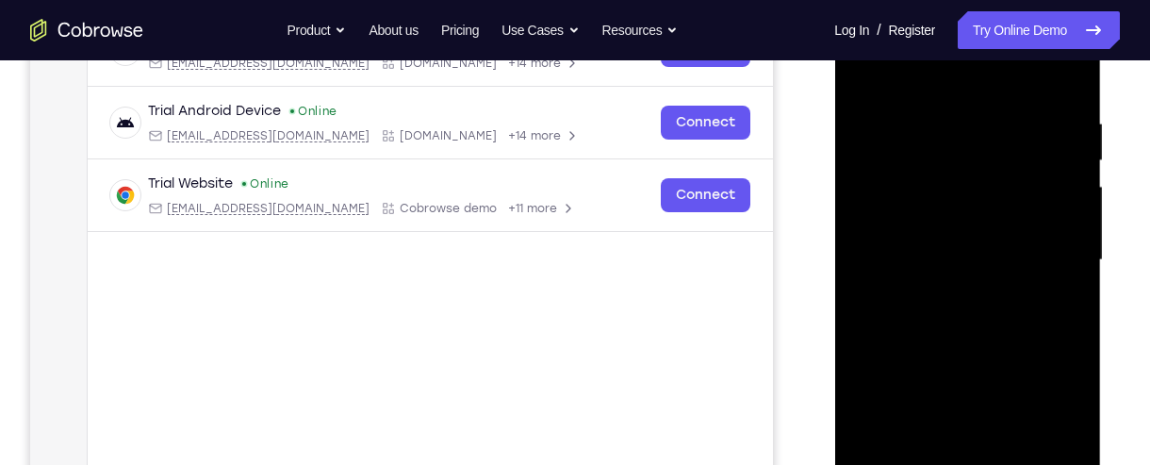
click at [1007, 245] on div at bounding box center [967, 260] width 238 height 528
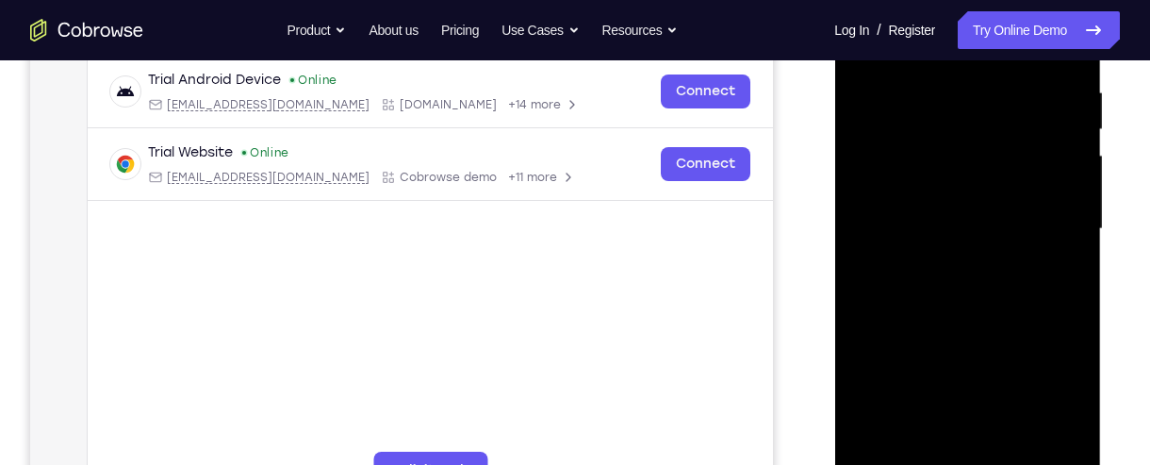
scroll to position [362, 0]
click at [943, 379] on div at bounding box center [967, 228] width 238 height 528
click at [985, 382] on div at bounding box center [967, 228] width 238 height 528
click at [1062, 409] on div at bounding box center [967, 228] width 238 height 528
click at [1063, 405] on div at bounding box center [967, 228] width 238 height 528
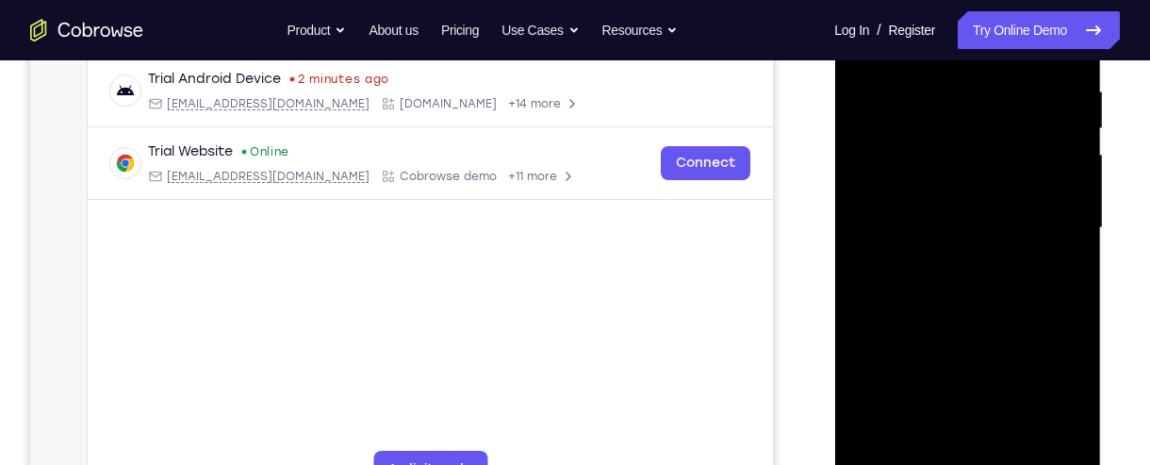
click at [1075, 406] on div at bounding box center [967, 228] width 238 height 528
click at [1062, 415] on div at bounding box center [967, 228] width 238 height 528
click at [1052, 276] on div at bounding box center [967, 228] width 238 height 528
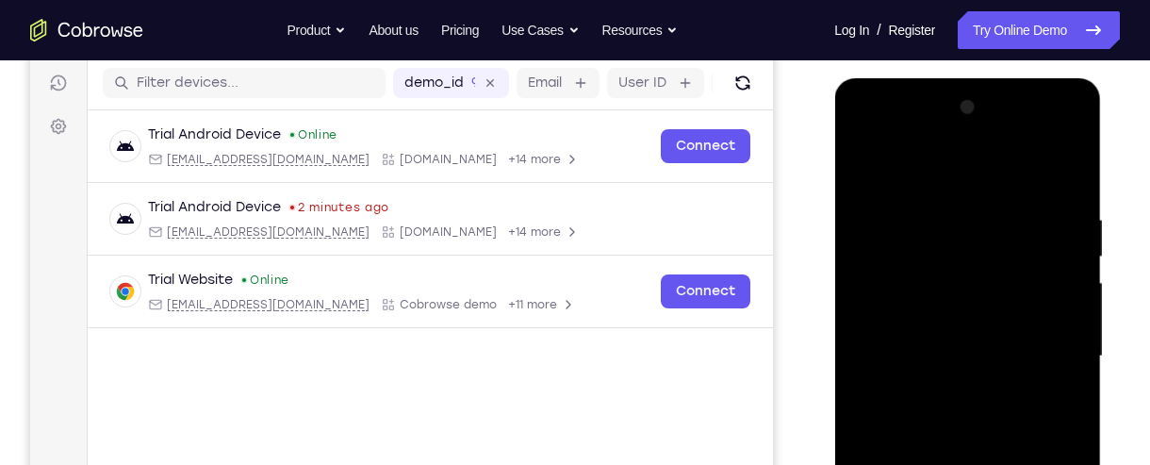
scroll to position [230, 0]
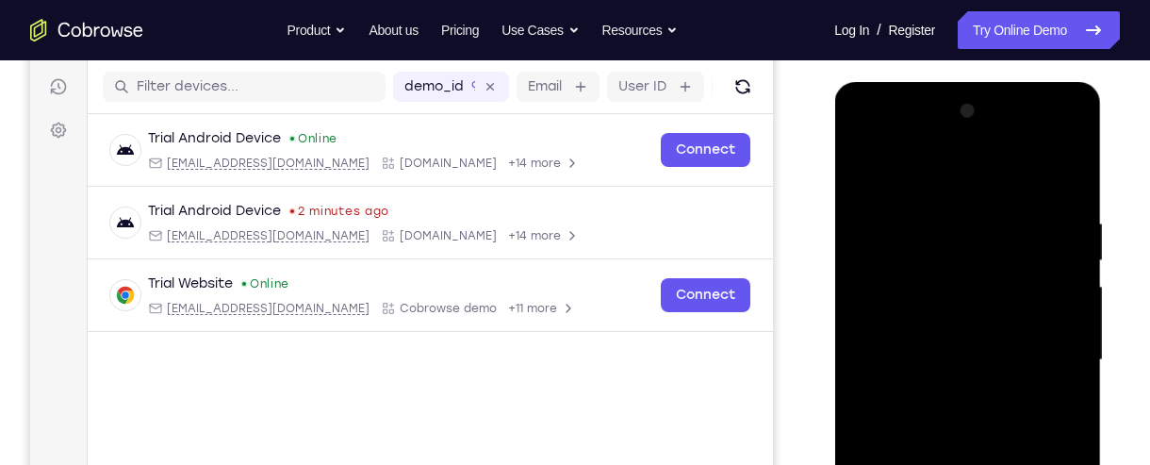
click at [864, 176] on div at bounding box center [967, 360] width 238 height 528
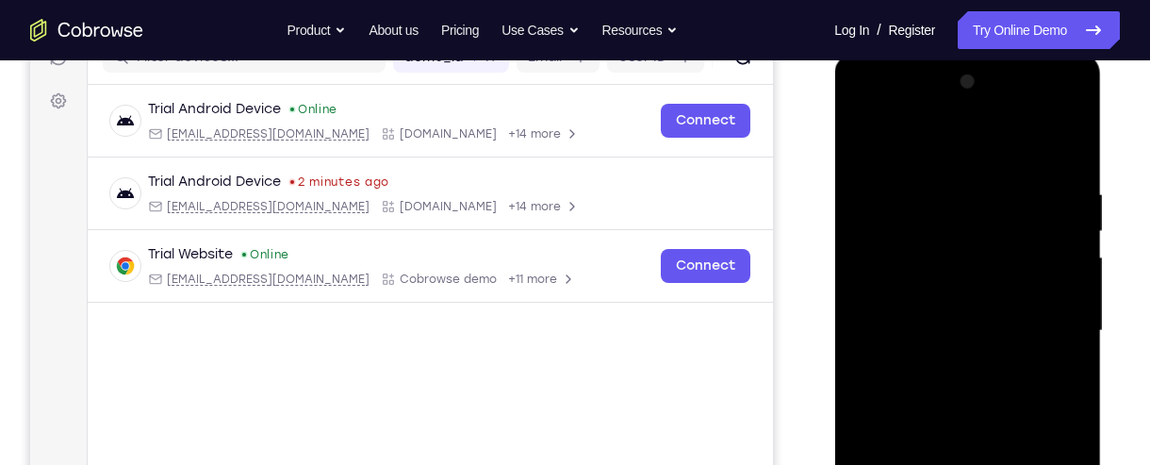
click at [873, 136] on div at bounding box center [967, 331] width 238 height 528
click at [939, 192] on div at bounding box center [967, 331] width 238 height 528
click at [1073, 283] on div at bounding box center [967, 331] width 238 height 528
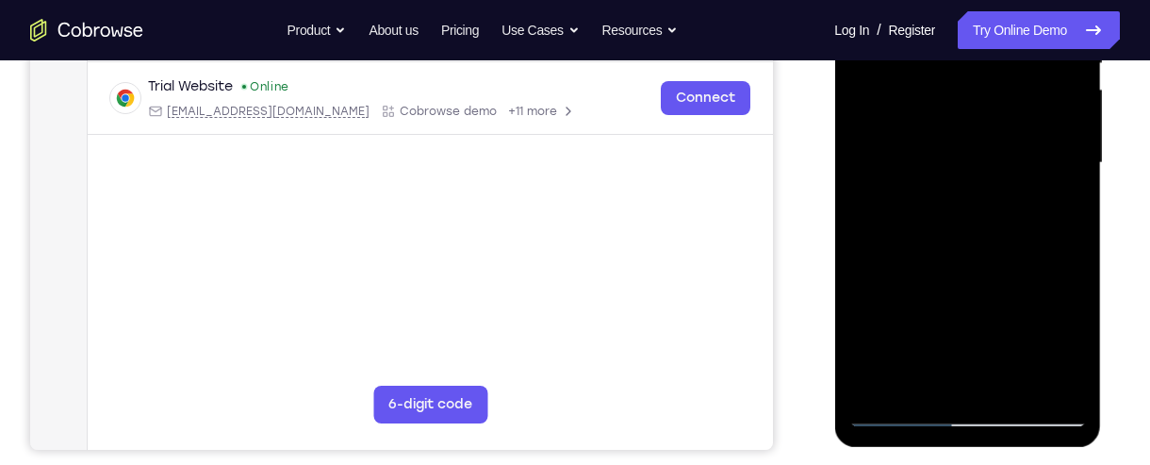
scroll to position [428, 0]
click at [1054, 377] on div at bounding box center [967, 162] width 238 height 528
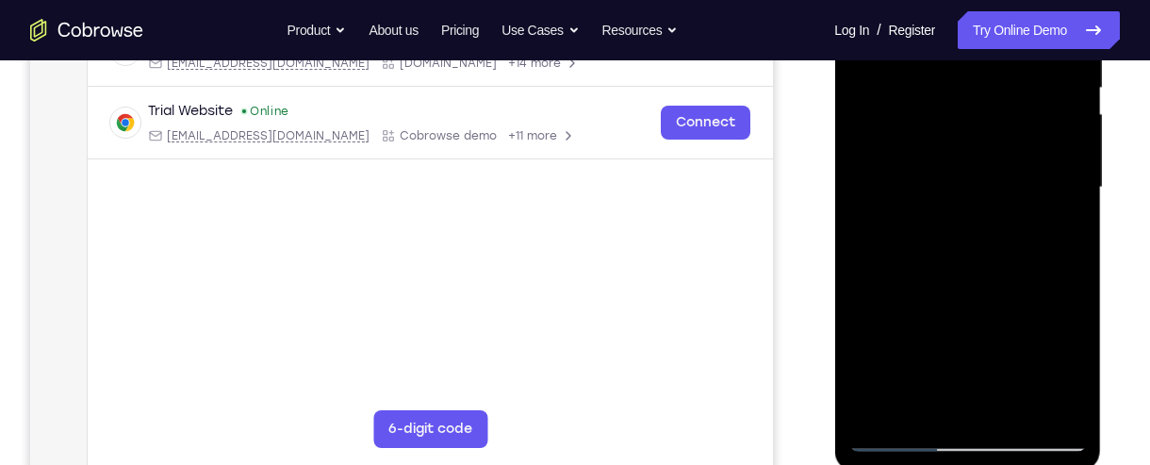
scroll to position [403, 0]
click at [865, 264] on div at bounding box center [967, 187] width 238 height 528
click at [962, 402] on div at bounding box center [967, 187] width 238 height 528
click at [1001, 201] on div at bounding box center [967, 187] width 238 height 528
click at [969, 409] on div at bounding box center [967, 187] width 238 height 528
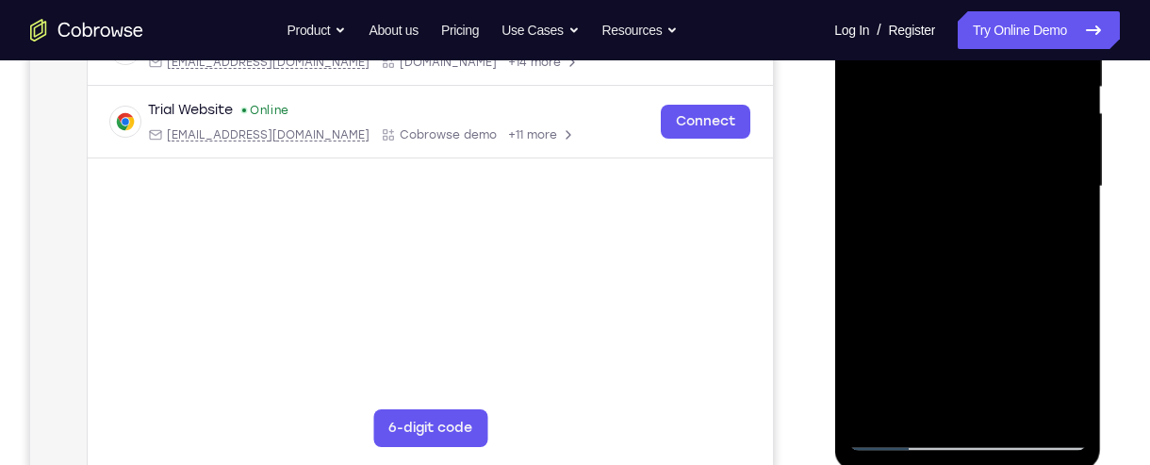
click at [921, 394] on div at bounding box center [967, 187] width 238 height 528
click at [1038, 287] on div at bounding box center [967, 187] width 238 height 528
click at [1036, 292] on div at bounding box center [967, 187] width 238 height 528
click at [1038, 287] on div at bounding box center [967, 187] width 238 height 528
click at [1038, 294] on div at bounding box center [967, 187] width 238 height 528
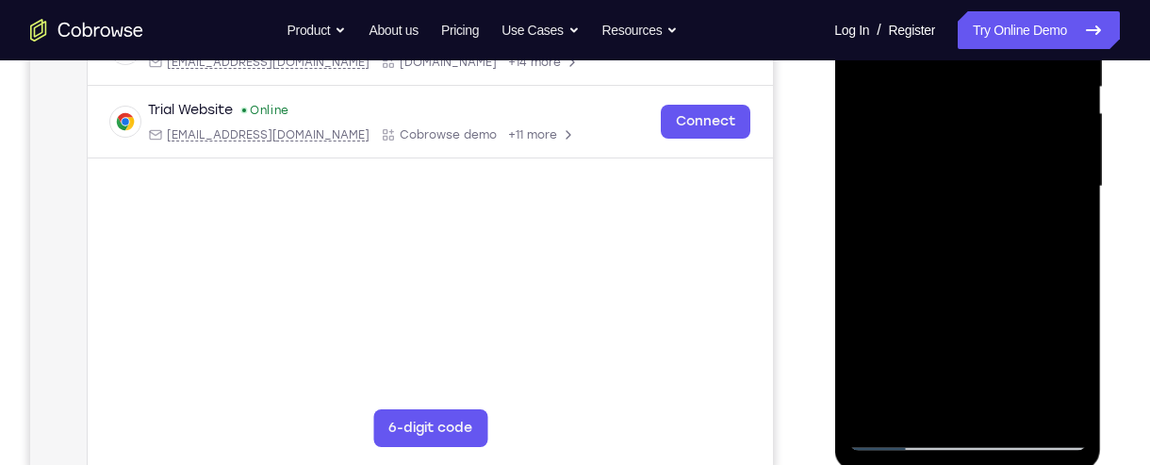
click at [1011, 189] on div at bounding box center [967, 187] width 238 height 528
click at [1024, 402] on div at bounding box center [967, 187] width 238 height 528
click at [1051, 402] on div at bounding box center [967, 187] width 238 height 528
click at [1058, 302] on div at bounding box center [967, 187] width 238 height 528
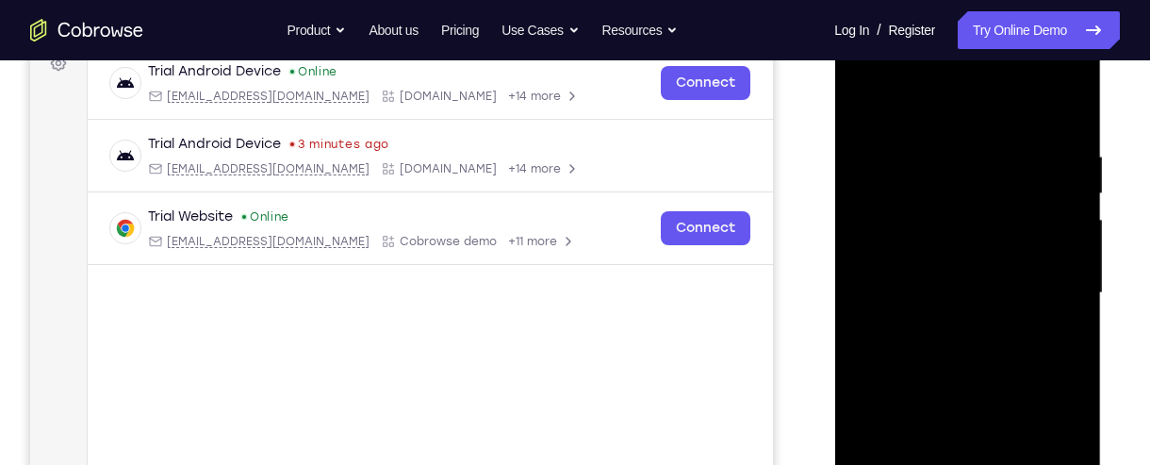
scroll to position [296, 0]
click at [1056, 339] on div at bounding box center [967, 294] width 238 height 528
click at [1064, 317] on div at bounding box center [967, 294] width 238 height 528
click at [1058, 320] on div at bounding box center [967, 294] width 238 height 528
click at [1062, 322] on div at bounding box center [967, 294] width 238 height 528
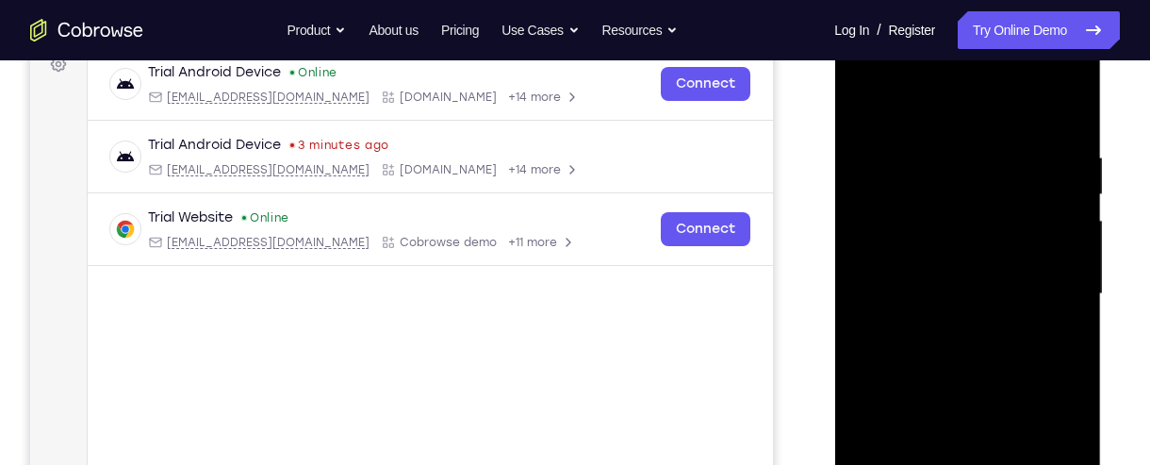
click at [1062, 118] on div at bounding box center [967, 294] width 238 height 528
click at [1122, 370] on div "Your Support Agent Your Customer Web iOS Android Next Steps We’d be happy to gi…" at bounding box center [575, 385] width 1150 height 1243
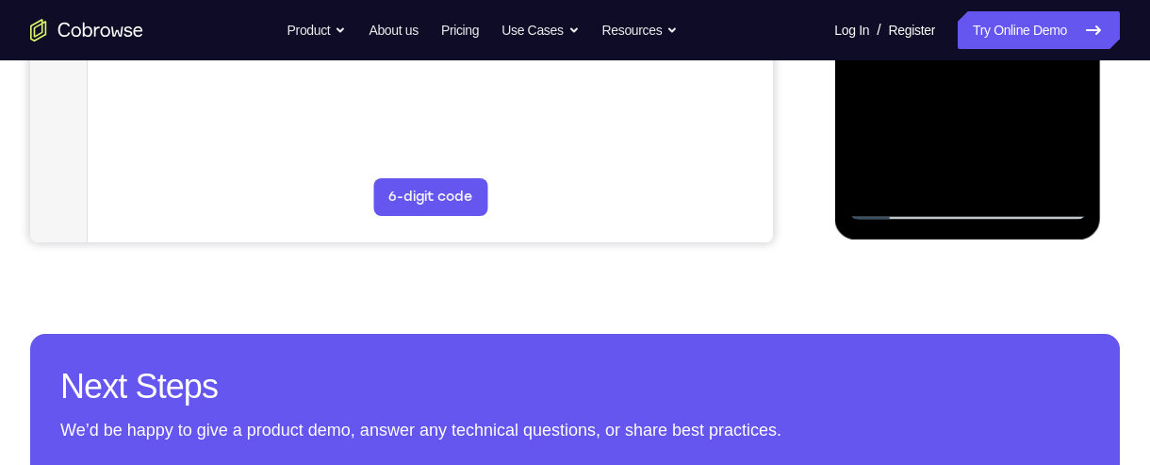
click at [1135, 379] on div "Your Support Agent Your Customer Web iOS Android Next Steps We’d be happy to gi…" at bounding box center [575, 47] width 1150 height 1243
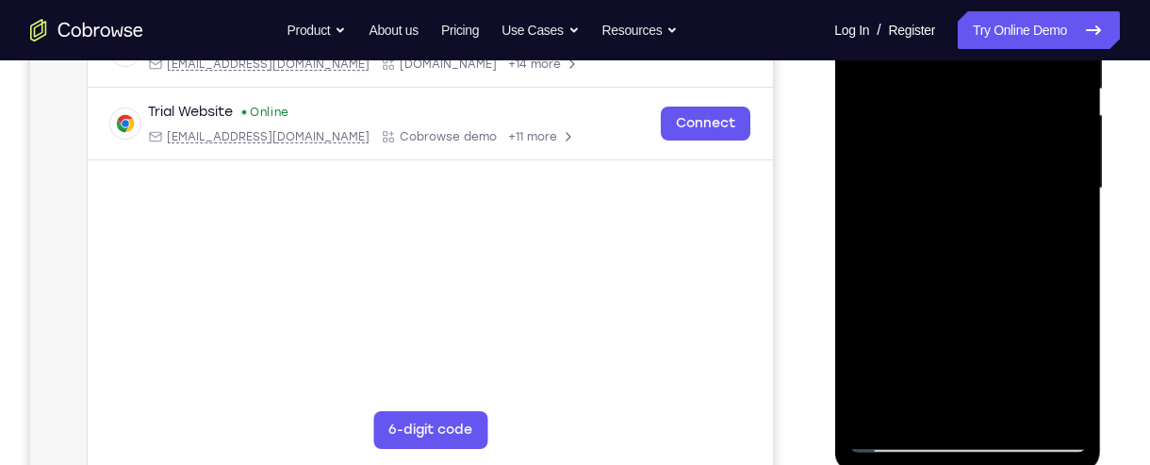
scroll to position [0, 0]
